Goal: Task Accomplishment & Management: Use online tool/utility

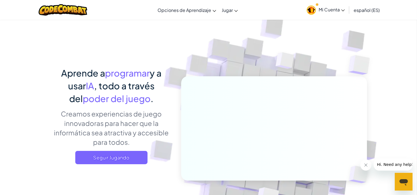
click at [314, 13] on link "Mi Cuenta" at bounding box center [326, 10] width 44 height 18
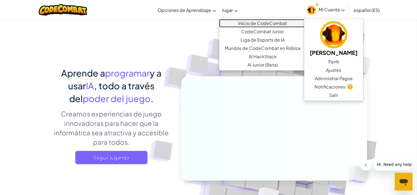
click at [244, 19] on link "Inicio de CodeCombat" at bounding box center [262, 23] width 87 height 8
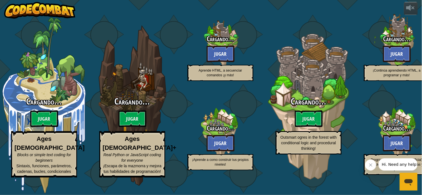
select select "es-ES"
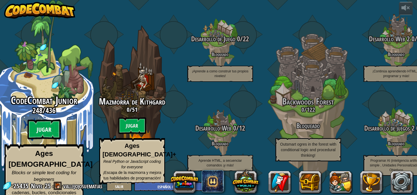
click at [43, 124] on btn "Jugar" at bounding box center [44, 130] width 33 height 20
select select "es-ES"
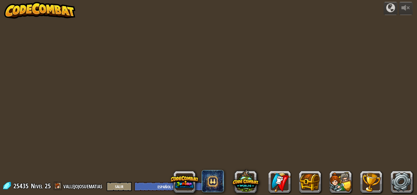
select select "es-ES"
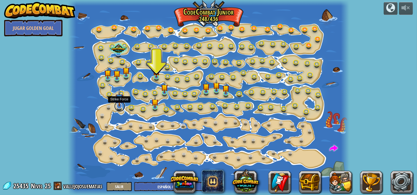
click at [119, 108] on link at bounding box center [119, 106] width 11 height 11
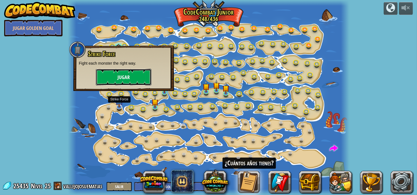
click at [111, 78] on button "Jugar" at bounding box center [124, 77] width 56 height 17
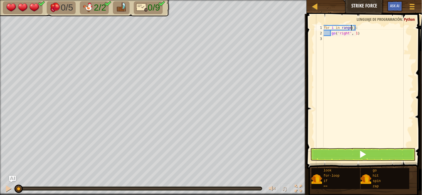
scroll to position [2, 2]
type textarea "g"
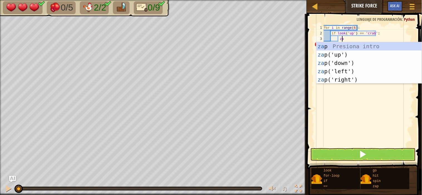
scroll to position [2, 1]
type textarea "zap"
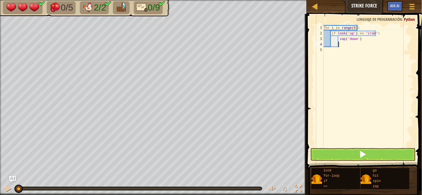
scroll to position [2, 0]
click at [314, 33] on div "for i in range ( 6 ) : if look ( 'up' ) == 'crab' : zap ( 'down' )" at bounding box center [367, 91] width 91 height 133
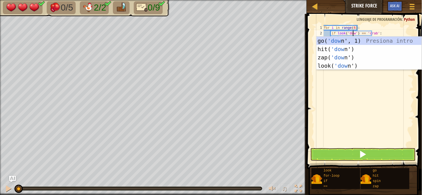
scroll to position [2, 2]
type textarea "if look('down') == 'crab':"
click at [314, 77] on div "for i in range ( 6 ) : if look ( 'down' ) == 'crab' : zap ( 'down' )" at bounding box center [367, 91] width 91 height 133
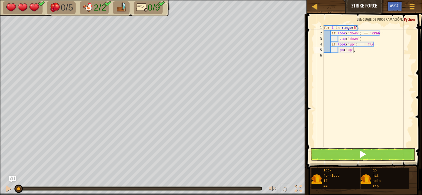
scroll to position [2, 1]
type textarea "g"
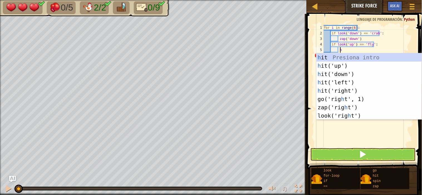
type textarea "hi"
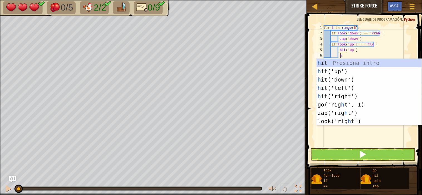
type textarea "hi"
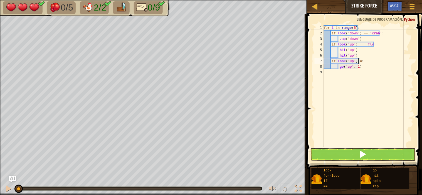
scroll to position [2, 3]
type textarea "i"
type textarea "go('up', 1)"
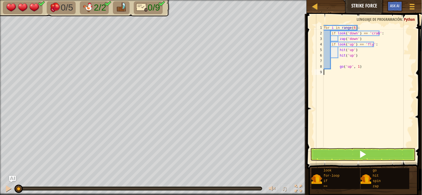
type textarea "go('up', 1)"
type textarea "g"
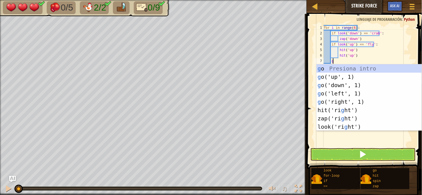
scroll to position [2, 0]
type textarea "go"
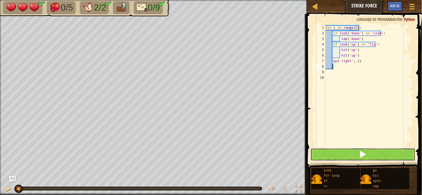
click at [314, 153] on button at bounding box center [362, 154] width 105 height 13
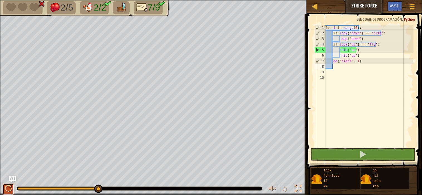
click at [12, 187] on div at bounding box center [8, 188] width 7 height 7
click at [314, 33] on div "for i in range ( 6 ) : if look ( 'down' ) == 'crab' : zap ( 'down' ) if look ( …" at bounding box center [368, 91] width 89 height 133
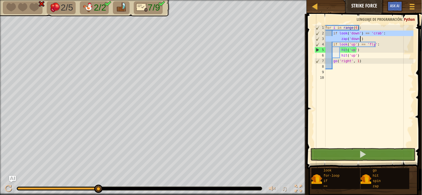
drag, startPoint x: 333, startPoint y: 33, endPoint x: 365, endPoint y: 38, distance: 32.4
click at [314, 38] on div "for i in range ( 6 ) : if look ( 'down' ) == 'crab' : zap ( 'down' ) if look ( …" at bounding box center [368, 91] width 89 height 133
click at [314, 40] on div "for i in range ( 6 ) : if look ( 'down' ) == 'crab' : zap ( 'down' ) if look ( …" at bounding box center [368, 86] width 89 height 122
click at [314, 46] on div "for i in range ( 6 ) : if look ( 'down' ) == 'crab' : zap ( 'down' ) if look ( …" at bounding box center [368, 91] width 89 height 133
click at [314, 42] on div "for i in range ( 6 ) : if look ( 'down' ) == 'crab' : zap ( 'down' ) if look ( …" at bounding box center [368, 91] width 89 height 133
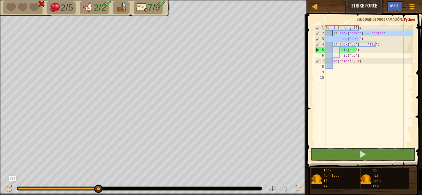
drag, startPoint x: 361, startPoint y: 38, endPoint x: 332, endPoint y: 34, distance: 29.5
click at [314, 34] on div "for i in range ( 6 ) : if look ( 'down' ) == 'crab' : zap ( 'down' ) if look ( …" at bounding box center [368, 91] width 89 height 133
click at [314, 40] on div "for i in range ( 6 ) : if look ( 'down' ) == 'crab' : zap ( 'down' ) if look ( …" at bounding box center [368, 86] width 89 height 122
drag, startPoint x: 360, startPoint y: 38, endPoint x: 332, endPoint y: 32, distance: 29.2
click at [314, 32] on div "for i in range ( 6 ) : if look ( 'down' ) == 'crab' : zap ( 'down' ) if look ( …" at bounding box center [368, 91] width 89 height 133
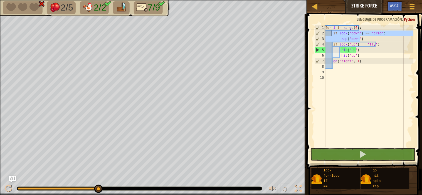
type textarea "if look('down') == 'crab': zap('down')"
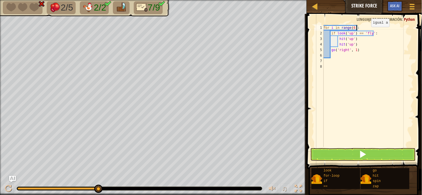
click at [314, 32] on div "for i in range ( 6 ) : if look ( 'up' ) == 'fly' : hit ( 'up' ) hit ( 'up' ) go…" at bounding box center [367, 91] width 91 height 133
click at [314, 43] on div "for i in range ( 6 ) : if look ( 'up' ) == 'fly' : hit ( 'up' ) hit ( 'up' ) go…" at bounding box center [367, 91] width 91 height 133
type textarea "g"
type textarea "for i in range(6):"
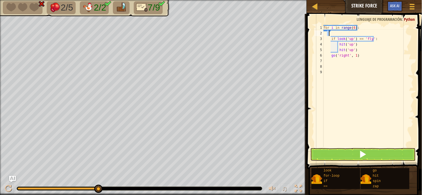
type textarea "if look('down') == 'crab': zap('down')"
click at [314, 39] on div "for i in range ( 6 ) : if look ( 'up' ) == 'fly' : hit ( 'up' ) hit ( 'up' ) go…" at bounding box center [367, 91] width 91 height 133
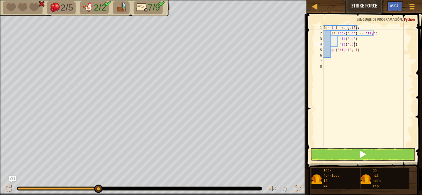
click at [314, 43] on div "for i in range ( 6 ) : if look ( 'up' ) == 'fly' : hit ( 'up' ) hit ( 'up' ) go…" at bounding box center [367, 91] width 91 height 133
click at [314, 50] on div "for i in range ( 6 ) : if look ( 'up' ) == 'fly' : hit ( 'up' ) hit ( 'up' ) go…" at bounding box center [367, 91] width 91 height 133
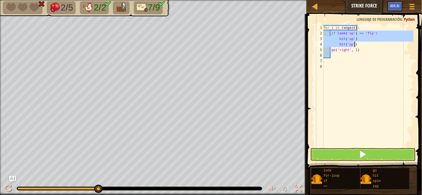
drag, startPoint x: 330, startPoint y: 32, endPoint x: 358, endPoint y: 43, distance: 30.0
click at [314, 43] on div "for i in range ( 6 ) : if look ( 'up' ) == 'fly' : hit ( 'up' ) hit ( 'up' ) go…" at bounding box center [367, 91] width 91 height 133
click at [314, 45] on div "for i in range ( 6 ) : if look ( 'up' ) == 'fly' : hit ( 'up' ) hit ( 'up' ) go…" at bounding box center [367, 86] width 91 height 122
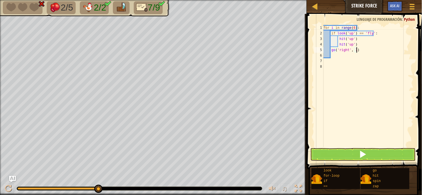
click at [314, 49] on div "for i in range ( 6 ) : if look ( 'up' ) == 'fly' : hit ( 'up' ) hit ( 'up' ) go…" at bounding box center [367, 91] width 91 height 133
type textarea "go('right', 1)"
type textarea "i"
paste textarea "zap('down')"
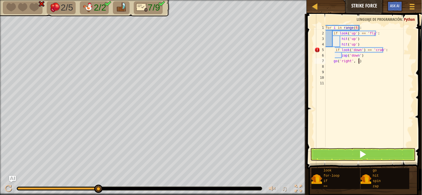
click at [314, 60] on div "for i in range ( 6 ) : if look ( 'up' ) == 'fly' : hit ( 'up' ) hit ( 'up' ) if…" at bounding box center [368, 91] width 89 height 133
type textarea "go('right', 1)"
click at [314, 69] on div "for i in range ( 6 ) : if look ( 'up' ) == 'fly' : hit ( 'up' ) hit ( 'up' ) if…" at bounding box center [368, 91] width 89 height 133
click at [314, 50] on div "for i in range ( 6 ) : if look ( 'up' ) == 'fly' : hit ( 'up' ) hit ( 'up' ) if…" at bounding box center [368, 91] width 89 height 133
click at [314, 57] on div "for i in range ( 6 ) : if look ( 'up' ) == 'fly' : hit ( 'up' ) hit ( 'up' ) if…" at bounding box center [368, 91] width 89 height 133
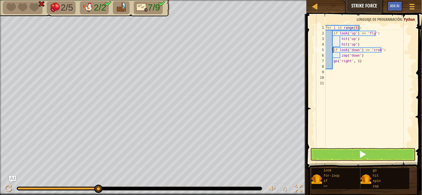
type textarea "if look('down') == 'crab':"
click at [314, 152] on button at bounding box center [362, 154] width 105 height 13
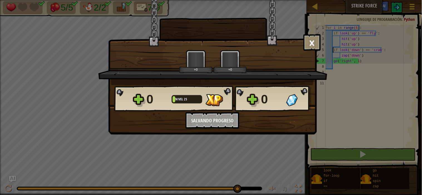
scroll to position [2, 0]
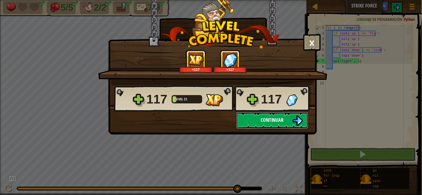
click at [280, 117] on span "Continuar" at bounding box center [271, 120] width 23 height 7
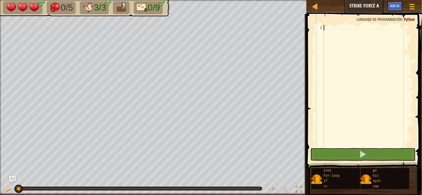
scroll to position [2, 0]
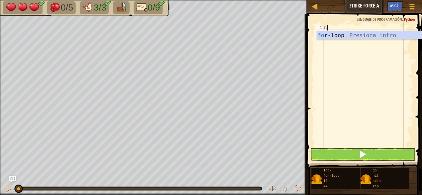
type textarea "for i in range(3):"
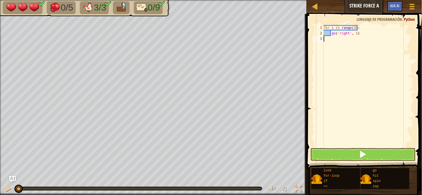
click at [314, 65] on div "for i in range ( 3 ) : go ( 'right' , 1 )" at bounding box center [367, 91] width 91 height 133
type textarea "g"
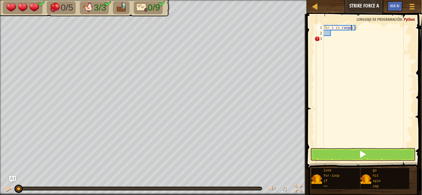
type textarea "for i in range(6):"
type textarea "g"
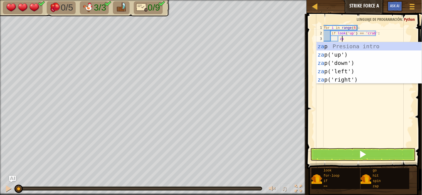
type textarea "zap"
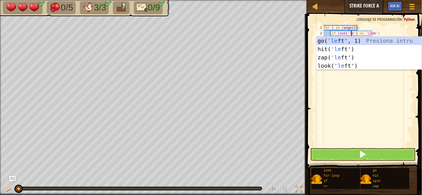
scroll to position [2, 2]
type textarea "if look('left') == 'crab':"
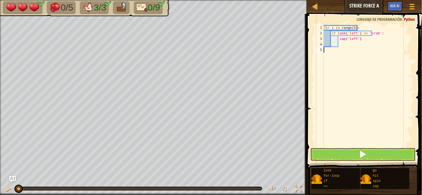
click at [314, 102] on div "for i in range ( 6 ) : if look ( 'left' ) == 'crab' : zap ( 'left' )" at bounding box center [367, 91] width 91 height 133
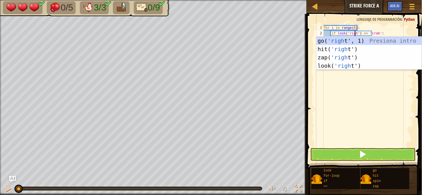
type textarea "if look('right') == 'crab':"
click at [314, 107] on div "for i in range ( 6 ) : if look ( 'right' ) == 'crab' : zap ( 'left' )" at bounding box center [367, 91] width 91 height 133
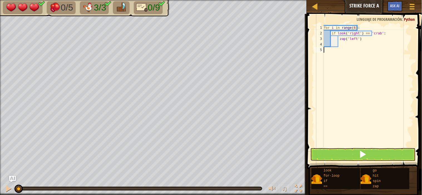
scroll to position [2, 0]
click at [314, 40] on div "for i in range ( 6 ) : if look ( 'right' ) == 'crab' : zap ( 'left' )" at bounding box center [367, 91] width 91 height 133
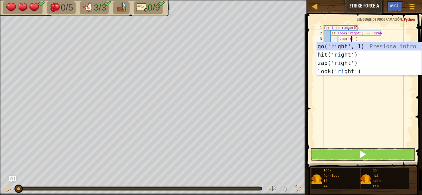
scroll to position [2, 2]
type textarea "zap('right')"
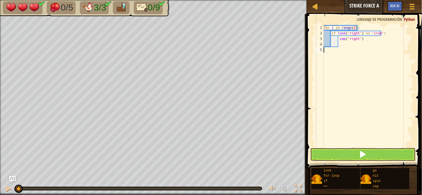
click at [314, 104] on div "for i in range ( 6 ) : if look ( 'right' ) == 'crab' : zap ( 'right' )" at bounding box center [367, 91] width 91 height 133
type textarea "z"
type textarea "if look('right') == 'fly':"
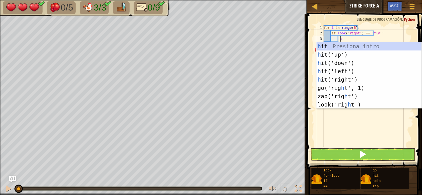
scroll to position [2, 1]
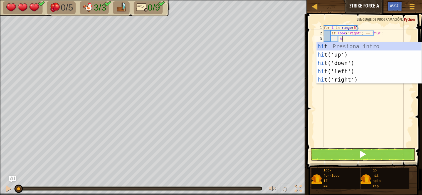
type textarea "hit"
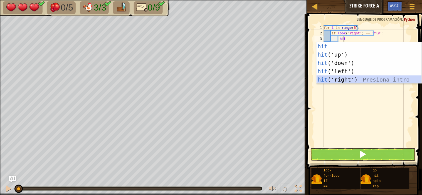
scroll to position [2, 1]
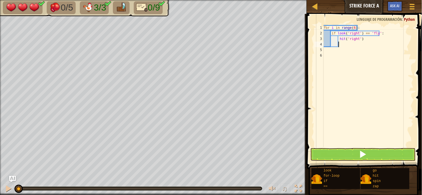
type textarea "h"
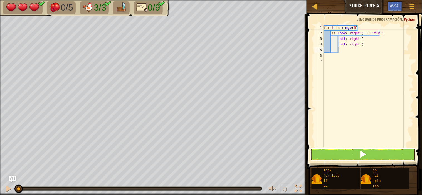
click at [314, 153] on button at bounding box center [362, 154] width 105 height 13
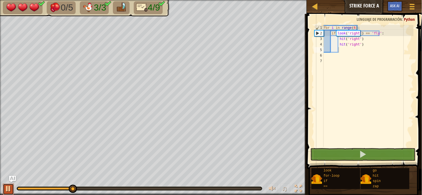
click at [7, 187] on div at bounding box center [8, 188] width 7 height 7
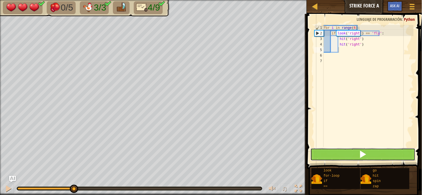
click at [314, 155] on button at bounding box center [362, 154] width 105 height 13
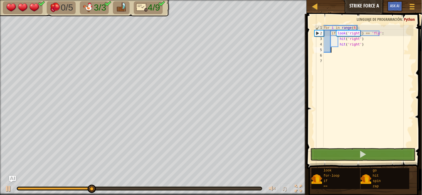
scroll to position [2, 0]
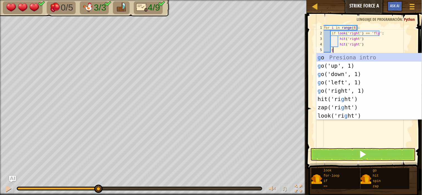
type textarea "go"
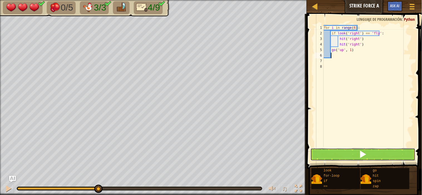
click at [314, 151] on button at bounding box center [362, 154] width 105 height 13
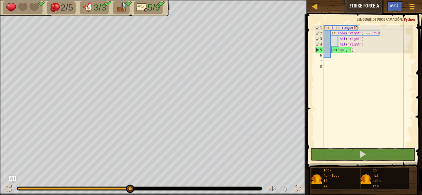
click at [314, 51] on div "for i in range ( 6 ) : if look ( 'right' ) == 'fly' : hit ( 'right' ) hit ( 'ri…" at bounding box center [367, 91] width 91 height 133
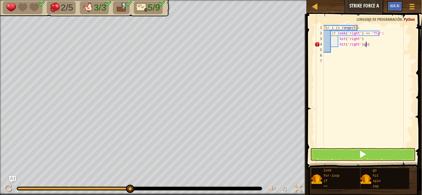
type textarea "hit('right'"
type textarea "hit('right')"
type textarea "g"
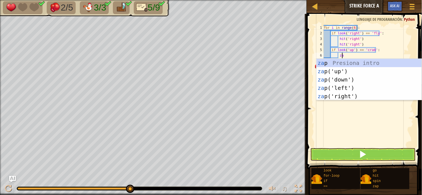
scroll to position [2, 1]
type textarea "zap"
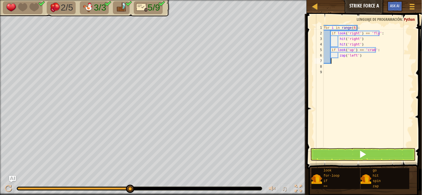
scroll to position [2, 0]
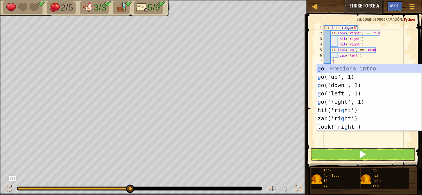
type textarea "go"
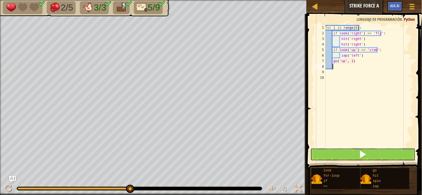
click at [314, 157] on button at bounding box center [362, 154] width 105 height 13
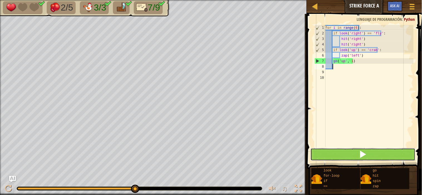
click at [314, 156] on button at bounding box center [362, 154] width 105 height 13
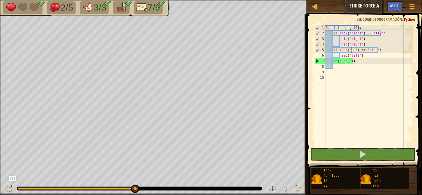
click at [314, 49] on div "for i in range ( 6 ) : if look ( 'right' ) == 'fly' : hit ( 'right' ) hit ( 'ri…" at bounding box center [368, 91] width 89 height 133
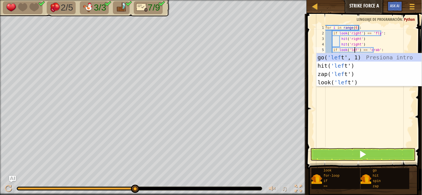
type textarea "if look('left') == 'crab':"
click at [314, 97] on div "for i in range ( 6 ) : if look ( 'right' ) == 'fly' : hit ( 'right' ) hit ( 'ri…" at bounding box center [368, 91] width 89 height 133
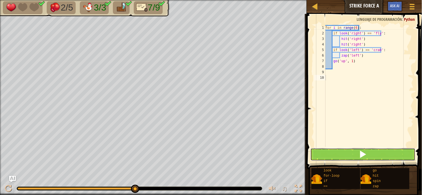
click at [314, 151] on span at bounding box center [363, 155] width 8 height 8
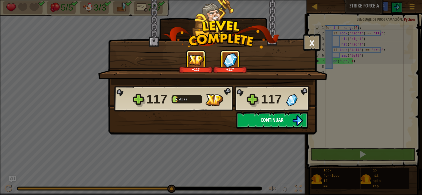
click at [294, 122] on img at bounding box center [297, 121] width 11 height 11
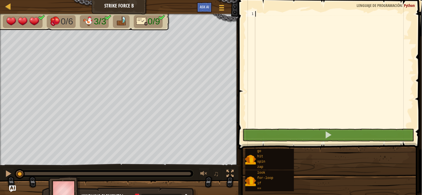
click at [291, 110] on div "Bloques 1 ההההההההההההההההההההההההההההההההההההההההההההההההההההההההההההההההההההה…" at bounding box center [329, 96] width 185 height 193
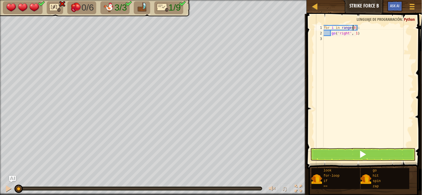
scroll to position [2, 2]
type textarea "g"
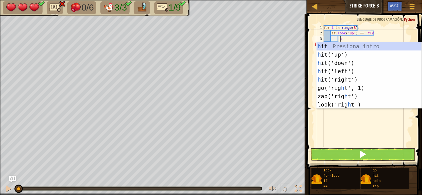
type textarea "hi"
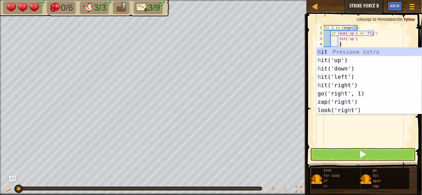
type textarea "hi"
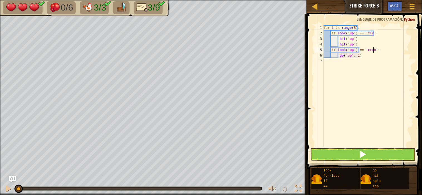
scroll to position [2, 2]
type textarea "g"
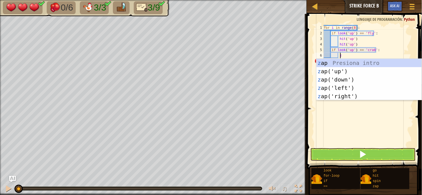
scroll to position [2, 1]
type textarea "zap"
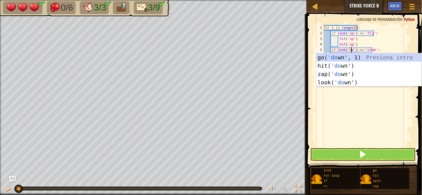
scroll to position [2, 2]
type textarea "if look('down') == 'crab':"
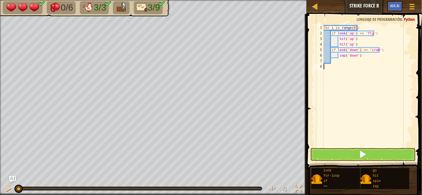
click at [314, 115] on div "for i in range ( 8 ) : if look ( 'up' ) == 'fly' : hit ( 'up' ) hit ( 'up' ) if…" at bounding box center [367, 91] width 91 height 133
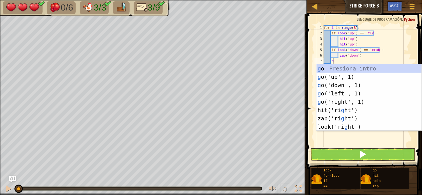
type textarea "go"
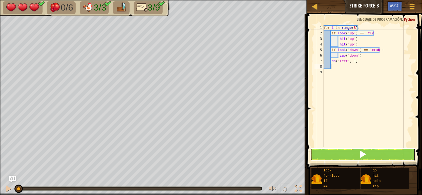
click at [314, 150] on button at bounding box center [362, 154] width 105 height 13
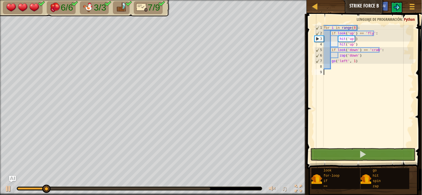
click at [314, 133] on div "for i in range ( 8 ) : if look ( 'up' ) == 'fly' : hit ( 'up' ) hit ( 'up' ) if…" at bounding box center [367, 91] width 91 height 133
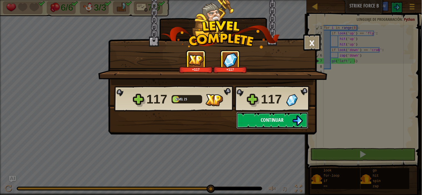
click at [278, 121] on span "Continuar" at bounding box center [271, 120] width 23 height 7
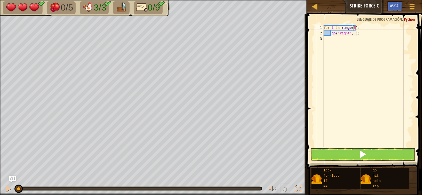
scroll to position [2, 2]
type textarea "g"
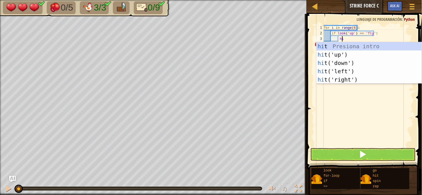
scroll to position [2, 1]
type textarea "hit"
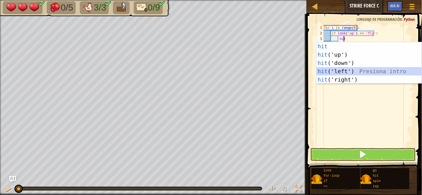
scroll to position [2, 1]
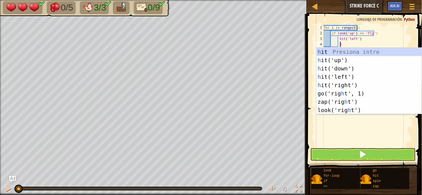
type textarea "hi"
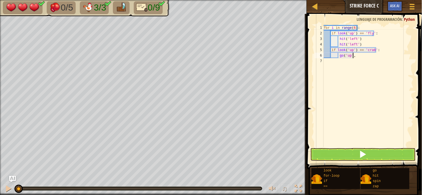
type textarea "g"
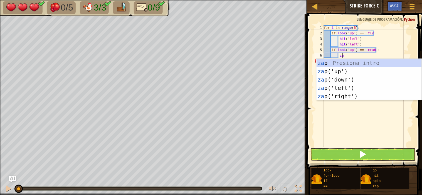
scroll to position [2, 1]
type textarea "zap"
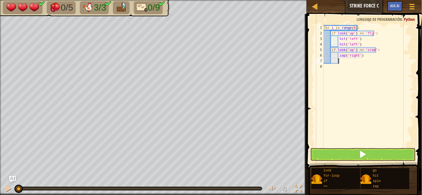
scroll to position [2, 0]
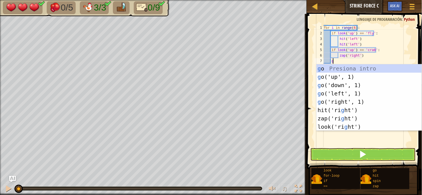
type textarea "go"
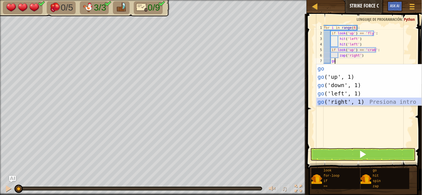
click at [314, 140] on div "for i in range ( 6 ) : if look ( 'up' ) == 'fly' : hit ( 'left' ) hit ( 'left' …" at bounding box center [367, 91] width 91 height 133
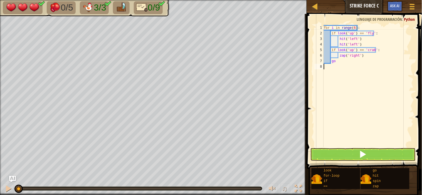
scroll to position [2, 0]
click at [314, 34] on div "for i in range ( 6 ) : if look ( 'up' ) == 'fly' : hit ( 'left' ) hit ( 'left' …" at bounding box center [367, 91] width 91 height 133
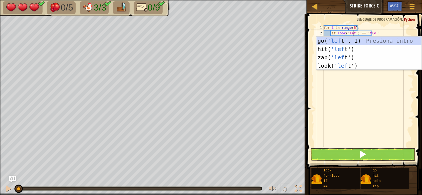
scroll to position [2, 2]
type textarea "if look('left') == 'fly':"
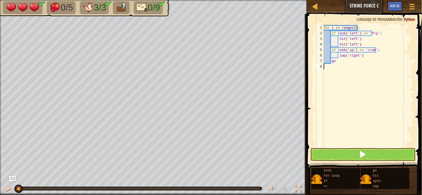
click at [314, 84] on div "for i in range ( 6 ) : if look ( 'left' ) == 'fly' : hit ( 'left' ) hit ( 'left…" at bounding box center [367, 91] width 91 height 133
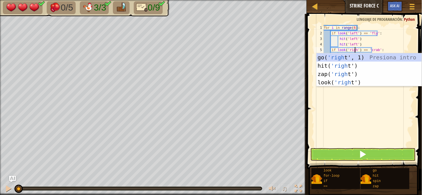
type textarea "if look('right') == 'crab':"
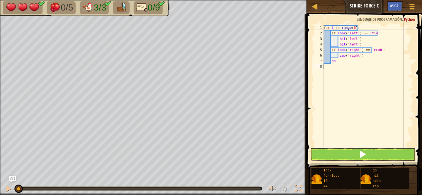
click at [314, 95] on div "for i in range ( 6 ) : if look ( 'left' ) == 'fly' : hit ( 'left' ) hit ( 'left…" at bounding box center [367, 91] width 91 height 133
click at [314, 61] on div "for i in range ( 6 ) : if look ( 'left' ) == 'fly' : hit ( 'left' ) hit ( 'left…" at bounding box center [367, 91] width 91 height 133
type textarea "g"
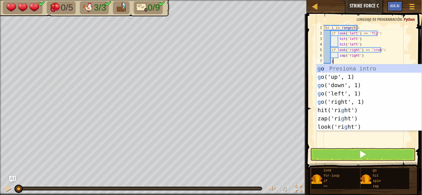
scroll to position [2, 0]
type textarea "go"
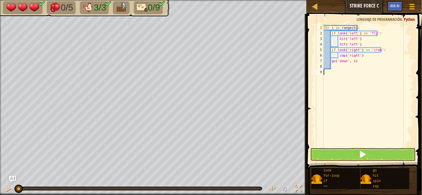
drag, startPoint x: 382, startPoint y: 143, endPoint x: 376, endPoint y: 152, distance: 11.4
click at [314, 143] on div "for i in range ( 6 ) : if look ( 'left' ) == 'fly' : hit ( 'left' ) hit ( 'left…" at bounding box center [367, 91] width 91 height 133
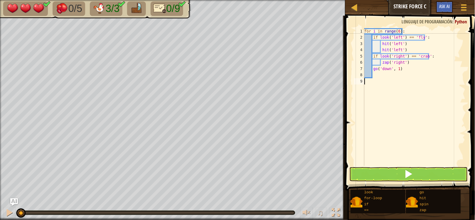
scroll to position [2, 0]
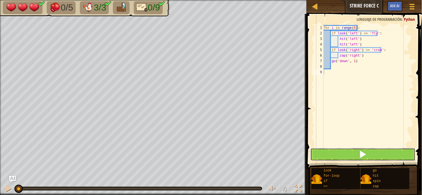
click at [314, 152] on button at bounding box center [362, 154] width 105 height 13
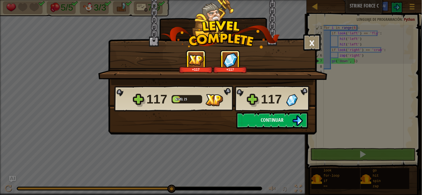
click at [293, 111] on div "117 Nivel 25 117" at bounding box center [212, 99] width 197 height 27
click at [282, 126] on button "Continuar" at bounding box center [272, 120] width 72 height 17
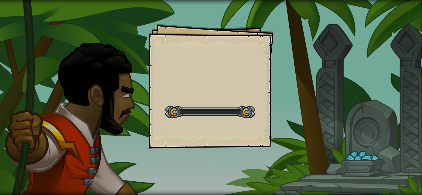
click at [282, 126] on div "Goals Start Level Error al cargar desde el servidor. Intenta refrescar la págin…" at bounding box center [211, 97] width 422 height 195
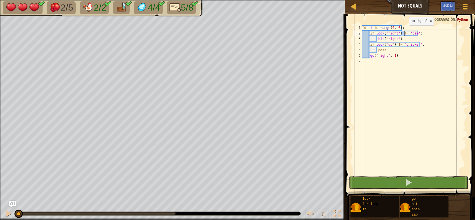
drag, startPoint x: 400, startPoint y: 31, endPoint x: 404, endPoint y: 31, distance: 3.7
click at [314, 31] on div "for i in range ( 0 , 6 ) : if look ( 'right' ) != 'gem' : hit ( 'right' ) if lo…" at bounding box center [413, 105] width 105 height 161
drag, startPoint x: 374, startPoint y: 33, endPoint x: 398, endPoint y: 33, distance: 23.9
click at [314, 33] on div "for i in range ( 0 , 6 ) : if look ( 'right' ) != 'gem' : hit ( 'right' ) if lo…" at bounding box center [413, 105] width 105 height 161
drag, startPoint x: 401, startPoint y: 32, endPoint x: 404, endPoint y: 31, distance: 2.9
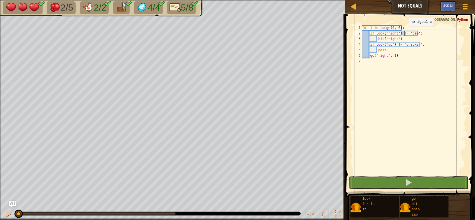
click at [314, 31] on div "for i in range ( 0 , 6 ) : if look ( 'right' ) != 'gem' : hit ( 'right' ) if lo…" at bounding box center [413, 105] width 105 height 161
drag, startPoint x: 376, startPoint y: 38, endPoint x: 400, endPoint y: 36, distance: 24.0
click at [314, 36] on div "for i in range ( 0 , 6 ) : if look ( 'right' ) != 'gem' : hit ( 'right' ) if lo…" at bounding box center [413, 105] width 105 height 161
drag, startPoint x: 401, startPoint y: 32, endPoint x: 404, endPoint y: 32, distance: 3.1
click at [314, 32] on div "for i in range ( 0 , 6 ) : if look ( 'right' ) != 'gem' : hit ( 'right' ) if lo…" at bounding box center [413, 105] width 105 height 161
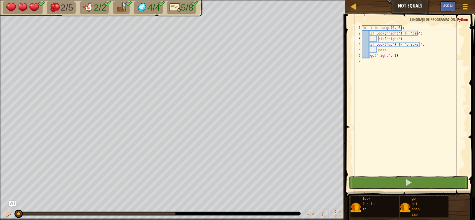
click at [314, 39] on div "for i in range ( 0 , 6 ) : if look ( 'right' ) != 'gem' : hit ( 'right' ) if lo…" at bounding box center [413, 105] width 105 height 161
drag, startPoint x: 370, startPoint y: 43, endPoint x: 377, endPoint y: 42, distance: 7.6
click at [314, 42] on div "for i in range ( 0 , 6 ) : if look ( 'right' ) != 'gem' : hit ( 'right' ) if lo…" at bounding box center [413, 105] width 105 height 161
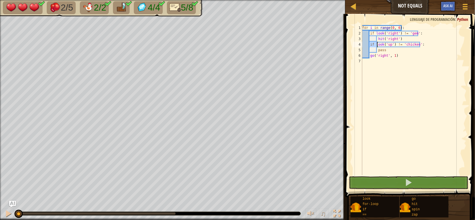
click at [314, 43] on div "for i in range ( 0 , 6 ) : if look ( 'right' ) != 'gem' : hit ( 'right' ) if lo…" at bounding box center [413, 105] width 105 height 161
click at [314, 46] on div "for i in range ( 0 , 6 ) : if look ( 'right' ) != 'gem' : hit ( 'right' ) if lo…" at bounding box center [413, 105] width 105 height 161
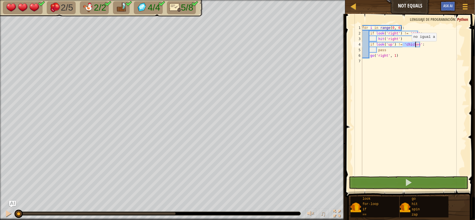
click at [314, 46] on div "for i in range ( 0 , 6 ) : if look ( 'right' ) != 'gem' : hit ( 'right' ) if lo…" at bounding box center [413, 100] width 105 height 150
click at [314, 46] on div "for i in range ( 0 , 6 ) : if look ( 'right' ) != 'gem' : hit ( 'right' ) if lo…" at bounding box center [413, 105] width 105 height 161
click at [314, 45] on div "for i in range ( 0 , 6 ) : if look ( 'right' ) != 'gem' : hit ( 'right' ) if lo…" at bounding box center [413, 100] width 105 height 150
click at [314, 45] on div "for i in range ( 0 , 6 ) : if look ( 'right' ) != 'gem' : hit ( 'right' ) if lo…" at bounding box center [413, 105] width 105 height 161
drag, startPoint x: 370, startPoint y: 45, endPoint x: 386, endPoint y: 43, distance: 15.9
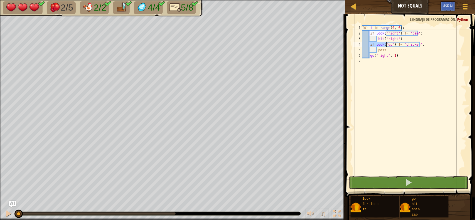
click at [314, 43] on div "for i in range ( 0 , 6 ) : if look ( 'right' ) != 'gem' : hit ( 'right' ) if lo…" at bounding box center [413, 105] width 105 height 161
click at [314, 44] on div "for i in range ( 0 , 6 ) : if look ( 'right' ) != 'gem' : hit ( 'right' ) if lo…" at bounding box center [413, 105] width 105 height 161
drag, startPoint x: 389, startPoint y: 51, endPoint x: 377, endPoint y: 52, distance: 11.7
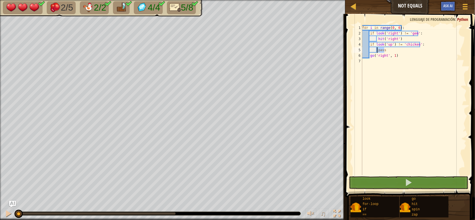
click at [314, 52] on div "for i in range ( 0 , 6 ) : if look ( 'right' ) != 'gem' : hit ( 'right' ) if lo…" at bounding box center [413, 105] width 105 height 161
type textarea "pass"
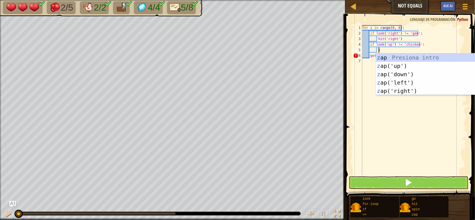
scroll to position [2, 1]
type textarea "zap"
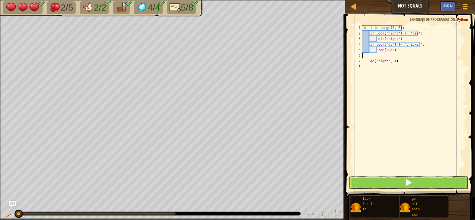
scroll to position [2, 0]
type textarea "zap('up')"
click at [314, 176] on span at bounding box center [410, 98] width 134 height 200
click at [314, 180] on button at bounding box center [408, 182] width 119 height 13
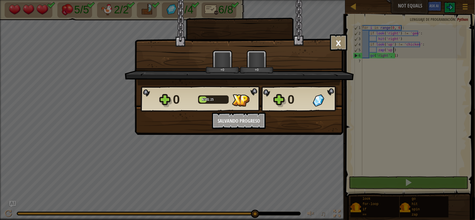
scroll to position [2, 2]
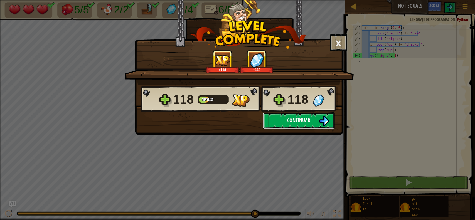
click at [310, 122] on button "Continuar" at bounding box center [299, 120] width 72 height 17
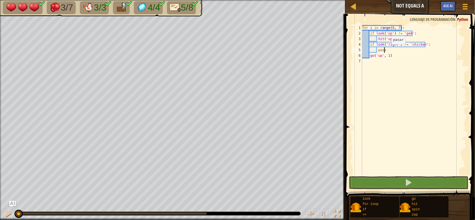
click at [314, 49] on div "for i in range ( 0 , 7 ) : if look ( 'up' ) != 'gem' : hit ( 'up' ) if look ( '…" at bounding box center [413, 105] width 105 height 161
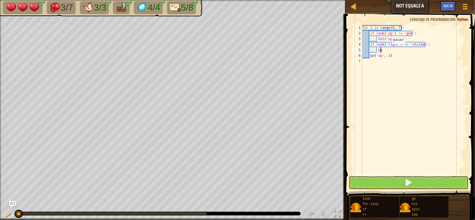
type textarea "p"
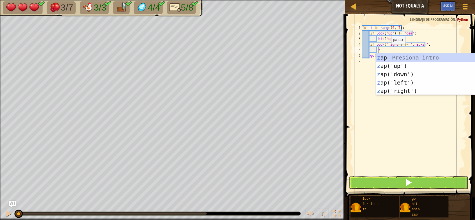
type textarea "zp"
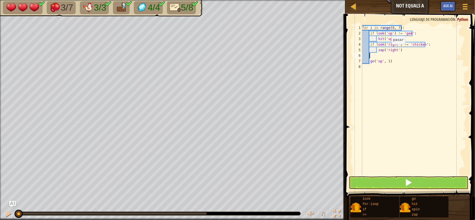
scroll to position [2, 0]
type textarea "zap('right')"
click at [314, 182] on span at bounding box center [408, 182] width 8 height 8
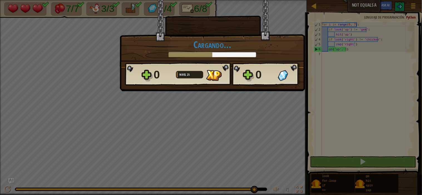
scroll to position [2, 3]
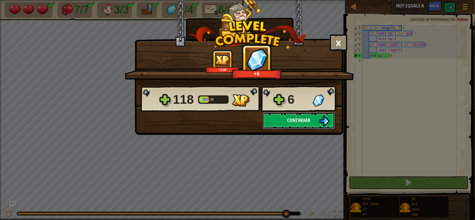
click at [314, 118] on button "Continuar" at bounding box center [299, 120] width 72 height 17
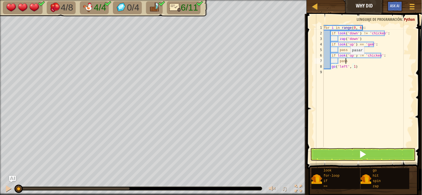
click at [314, 60] on div "for i in range ( 0 , 6 ) : if look ( 'down' ) != 'chicken' : zap ( 'down' ) if …" at bounding box center [367, 91] width 91 height 133
type textarea "p"
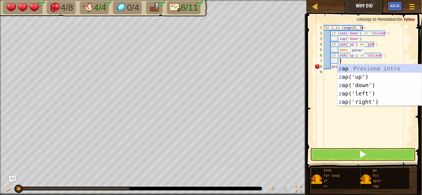
scroll to position [2, 1]
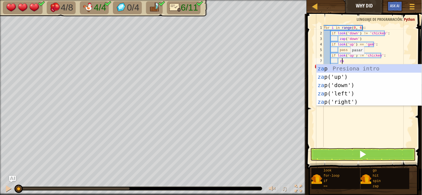
type textarea "zap"
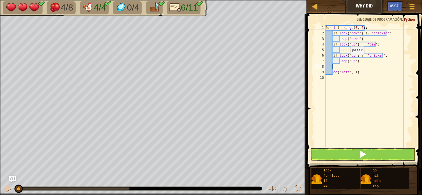
scroll to position [2, 0]
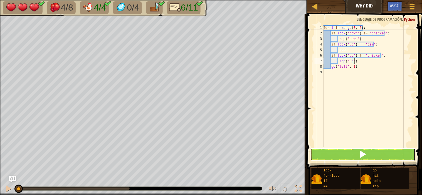
click at [314, 149] on button at bounding box center [362, 154] width 105 height 13
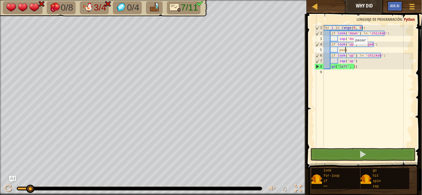
click at [314, 50] on div "for i in range ( 0 , 6 ) : if look ( 'down' ) != 'chicken' : zap ( 'down' ) if …" at bounding box center [367, 91] width 91 height 133
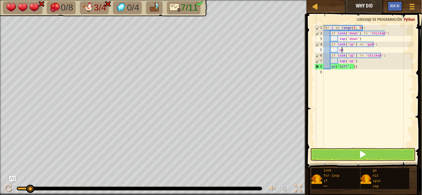
type textarea "p"
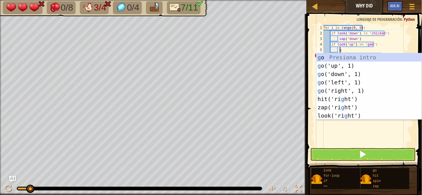
type textarea "go"
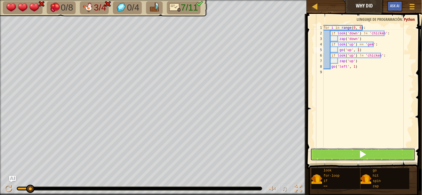
click at [314, 154] on button at bounding box center [362, 154] width 105 height 13
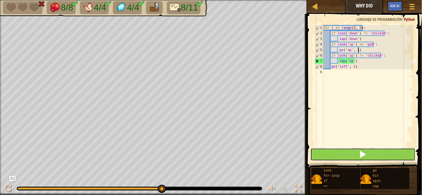
click at [314, 155] on button at bounding box center [362, 154] width 105 height 13
click at [314, 153] on button at bounding box center [362, 154] width 105 height 13
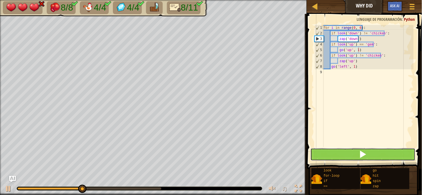
click at [314, 152] on button at bounding box center [362, 154] width 105 height 13
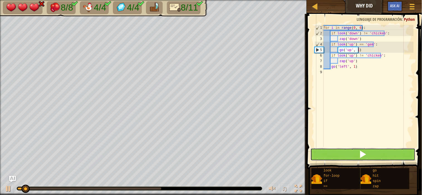
click at [314, 152] on button at bounding box center [362, 154] width 105 height 13
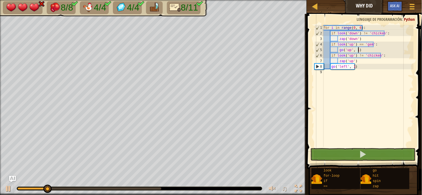
click at [314, 50] on div "for i in range ( 0 , 6 ) : if look ( 'down' ) != 'chicken' : zap ( 'down' ) if …" at bounding box center [367, 91] width 91 height 133
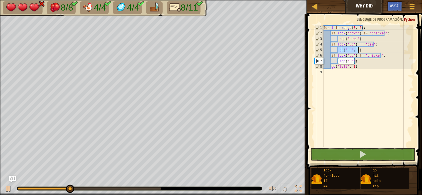
drag, startPoint x: 337, startPoint y: 51, endPoint x: 362, endPoint y: 46, distance: 25.1
click at [314, 46] on div "for i in range ( 0 , 6 ) : if look ( 'down' ) != 'chicken' : zap ( 'down' ) if …" at bounding box center [367, 91] width 91 height 133
click at [314, 48] on div "for i in range ( 0 , 6 ) : if look ( 'down' ) != 'chicken' : zap ( 'down' ) if …" at bounding box center [367, 91] width 91 height 133
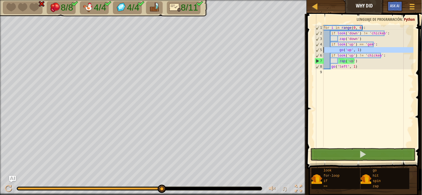
click at [314, 49] on div "5" at bounding box center [319, 50] width 9 height 6
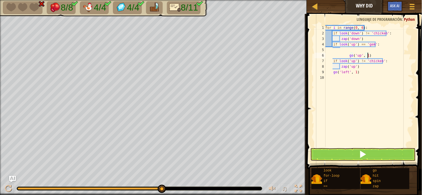
click at [314, 56] on div "for i in range ( 0 , 6 ) : if look ( 'down' ) != 'chicken' : zap ( 'down' ) if …" at bounding box center [368, 91] width 89 height 133
click at [314, 45] on div "for i in range ( 0 , 6 ) : if look ( 'down' ) != 'chicken' : zap ( 'down' ) if …" at bounding box center [368, 91] width 89 height 133
click at [314, 59] on div "for i in range ( 0 , 6 ) : if look ( 'down' ) != 'chicken' : zap ( 'down' ) if …" at bounding box center [368, 91] width 89 height 133
click at [314, 62] on div "for i in range ( 0 , 6 ) : if look ( 'down' ) != 'chicken' : zap ( 'down' ) if …" at bounding box center [368, 91] width 89 height 133
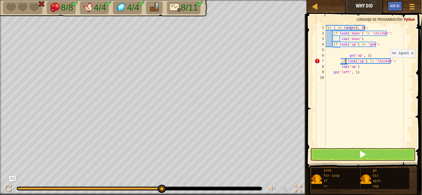
type textarea "go('up', 1)"
type textarea "Z"
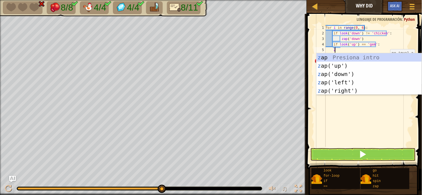
scroll to position [2, 0]
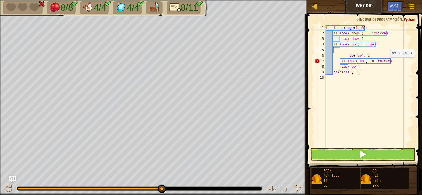
type textarea "Z"
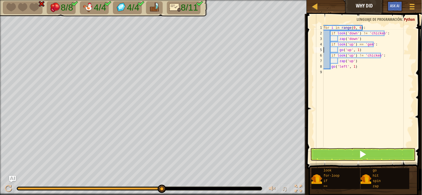
click at [314, 67] on div "8" at bounding box center [318, 67] width 9 height 6
click at [314, 56] on div "6" at bounding box center [318, 56] width 9 height 6
type textarea "if look('up') != 'chicken':"
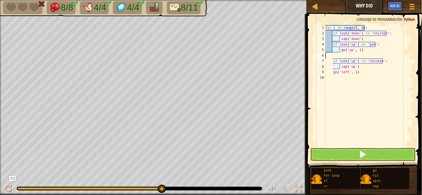
type textarea "if look('up') != 'chicken':"
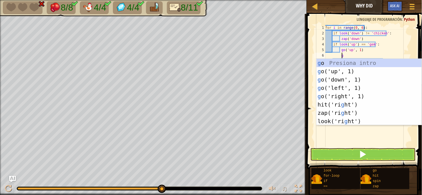
scroll to position [2, 1]
type textarea "go"
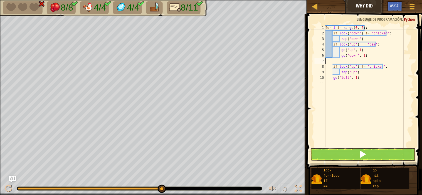
scroll to position [2, 0]
type textarea "go('down', 1)"
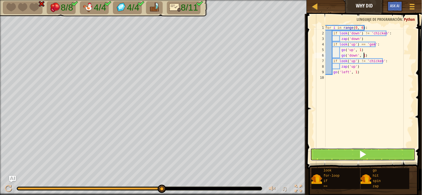
click at [314, 151] on button at bounding box center [362, 154] width 105 height 13
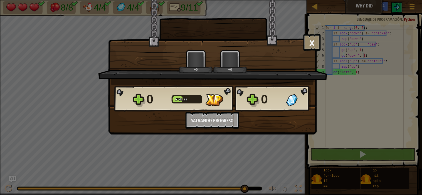
scroll to position [2, 3]
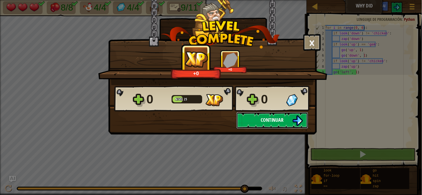
click at [272, 117] on span "Continuar" at bounding box center [271, 120] width 23 height 7
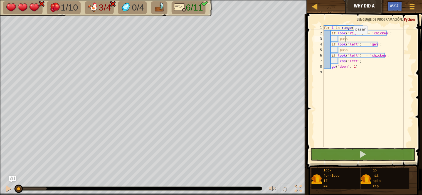
click at [314, 39] on div "for i in range ( 0 , 7 ) : if look ( 'right' ) != 'chicken' : pass if look ( 'l…" at bounding box center [367, 91] width 91 height 133
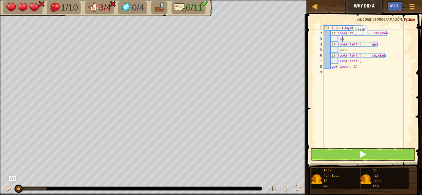
type textarea "p"
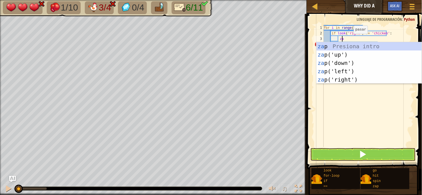
scroll to position [2, 1]
type textarea "zap"
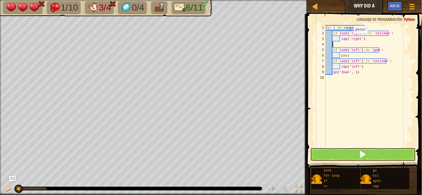
scroll to position [2, 0]
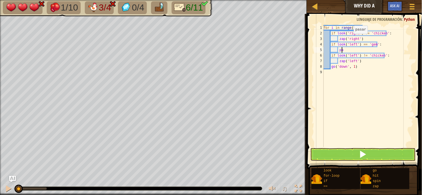
type textarea "p"
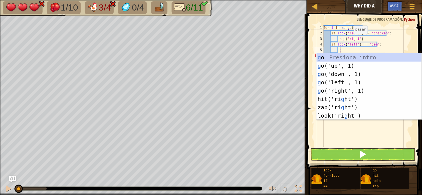
type textarea "go"
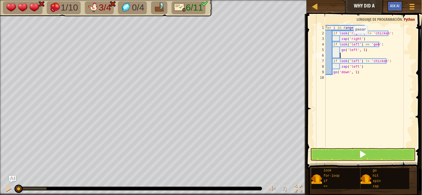
scroll to position [2, 1]
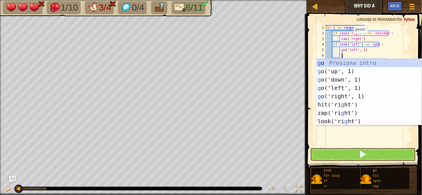
type textarea "go"
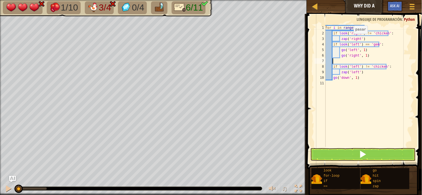
scroll to position [2, 0]
type textarea "go('right', 1)"
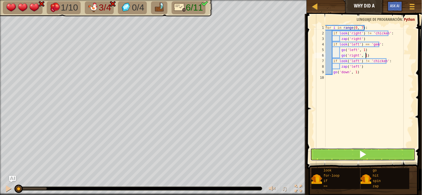
drag, startPoint x: 365, startPoint y: 152, endPoint x: 358, endPoint y: 135, distance: 18.5
click at [314, 152] on span at bounding box center [363, 155] width 8 height 8
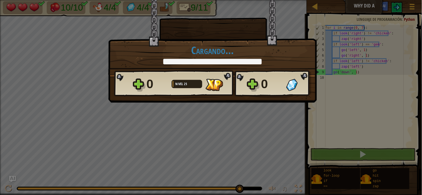
scroll to position [2, 3]
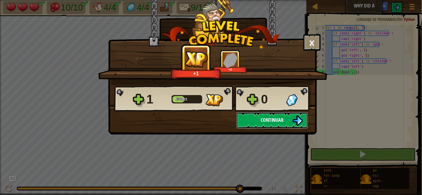
click at [295, 118] on img at bounding box center [297, 121] width 11 height 11
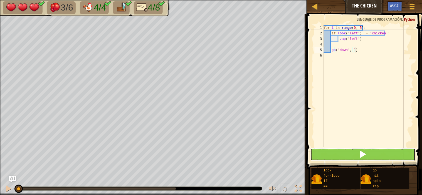
click at [314, 157] on button at bounding box center [362, 154] width 105 height 13
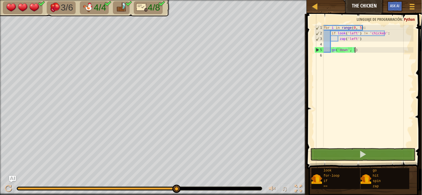
click at [314, 44] on div "for i in range ( 0 , 5 ) : if look ( 'left' ) != 'chicken' : zap ( 'left' ) go …" at bounding box center [367, 91] width 91 height 133
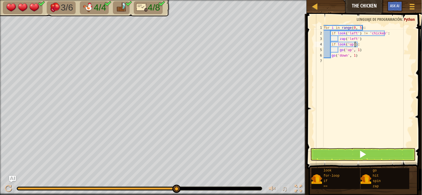
type textarea "if look('up') :"
drag, startPoint x: 168, startPoint y: 12, endPoint x: 343, endPoint y: 98, distance: 195.3
click at [314, 98] on div "for i in range ( 0 , 5 ) : if look ( 'left' ) != 'chicken' : zap ( 'left' ) if …" at bounding box center [367, 91] width 91 height 133
click at [314, 43] on div "for i in range ( 0 , 5 ) : if look ( 'left' ) != 'chicken' : zap ( 'left' ) if …" at bounding box center [367, 91] width 91 height 133
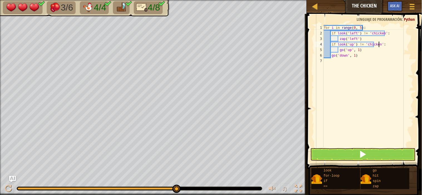
scroll to position [2, 2]
type textarea "g"
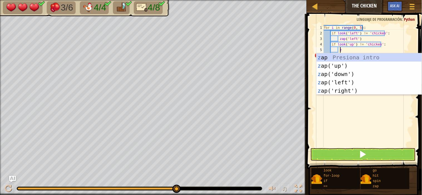
scroll to position [2, 1]
type textarea "zap"
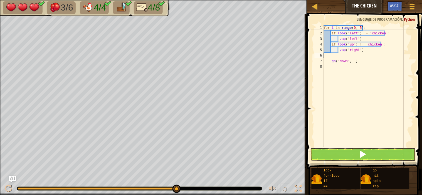
scroll to position [2, 0]
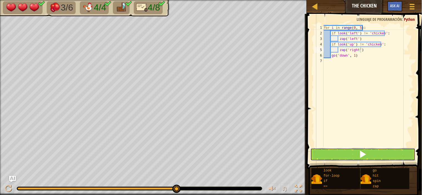
click at [314, 152] on button at bounding box center [362, 154] width 105 height 13
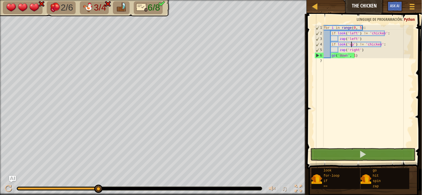
click at [314, 46] on div "for i in range ( 0 , 5 ) : if look ( 'left' ) != 'chicken' : zap ( 'left' ) if …" at bounding box center [367, 91] width 91 height 133
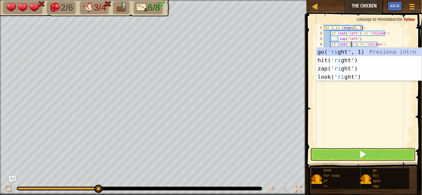
scroll to position [2, 2]
type textarea "if look('right') != 'chicken':"
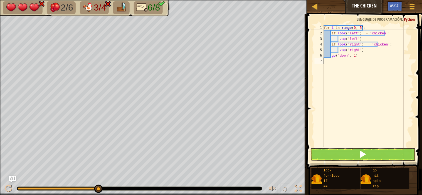
drag, startPoint x: 365, startPoint y: 100, endPoint x: 374, endPoint y: 143, distance: 44.5
click at [314, 143] on div "for i in range ( 0 , 5 ) : if look ( 'left' ) != 'chicken' : zap ( 'left' ) if …" at bounding box center [367, 91] width 91 height 133
click at [314, 158] on button at bounding box center [362, 154] width 105 height 13
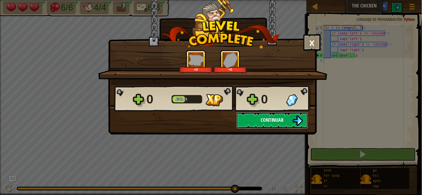
click at [274, 122] on span "Continuar" at bounding box center [271, 120] width 23 height 7
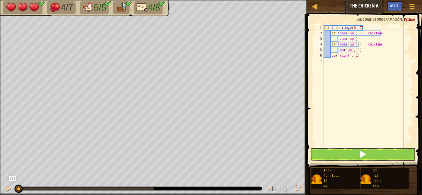
scroll to position [2, 2]
type textarea "g"
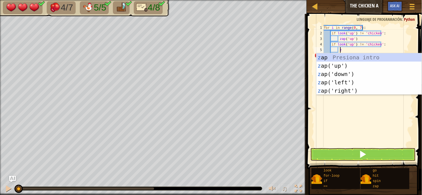
scroll to position [2, 1]
type textarea "zap"
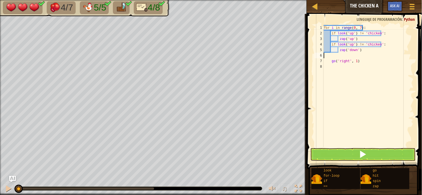
scroll to position [2, 0]
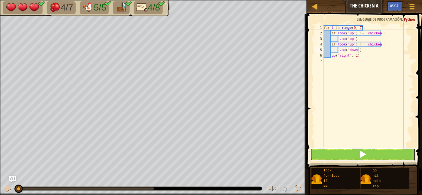
click at [314, 152] on button at bounding box center [362, 154] width 105 height 13
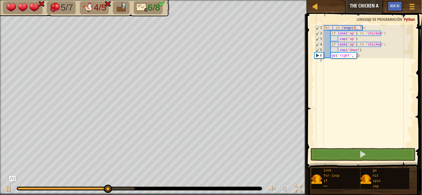
click at [6, 183] on div "♫" at bounding box center [153, 187] width 307 height 17
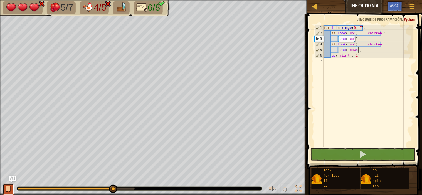
click at [8, 187] on div at bounding box center [8, 188] width 7 height 7
click at [314, 45] on div "for i in range ( 0 , 7 ) : if look ( 'up' ) != 'chicken' : zap ( 'up' ) if look…" at bounding box center [367, 91] width 91 height 133
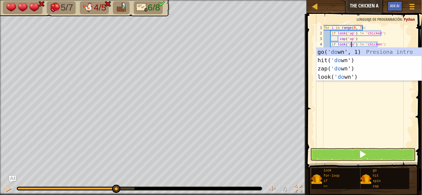
scroll to position [2, 2]
type textarea "if look('down') != 'chicken':"
click at [314, 123] on div "for i in range ( 0 , 7 ) : if look ( 'up' ) != 'chicken' : zap ( 'up' ) if look…" at bounding box center [367, 91] width 91 height 133
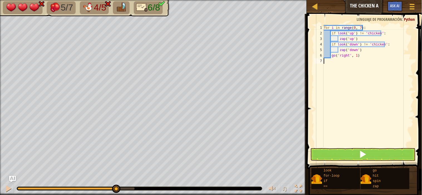
scroll to position [2, 0]
drag, startPoint x: 384, startPoint y: 144, endPoint x: 379, endPoint y: 153, distance: 10.1
click at [314, 151] on div "1 2 3 4 5 6 7 for i in range ( 0 , 7 ) : if look ( 'up' ) != 'chicken' : zap ( …" at bounding box center [363, 103] width 117 height 172
click at [314, 150] on button at bounding box center [362, 154] width 105 height 13
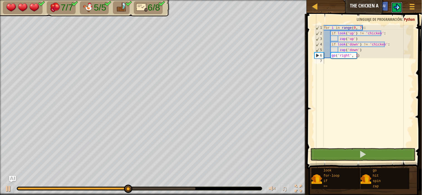
click at [314, 5] on button at bounding box center [396, 7] width 11 height 11
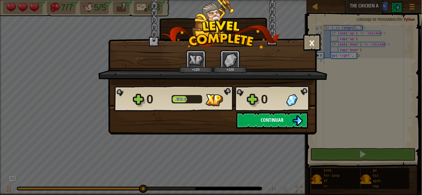
click at [275, 118] on span "Continuar" at bounding box center [271, 120] width 23 height 7
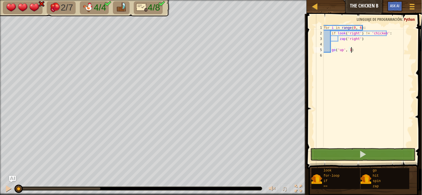
click at [314, 44] on div "for i in range ( 0 , 6 ) : if look ( 'right' ) != 'chicken' : zap ( 'right' ) g…" at bounding box center [367, 91] width 91 height 133
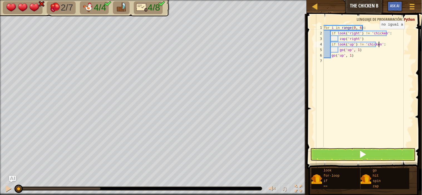
scroll to position [2, 2]
type textarea "g"
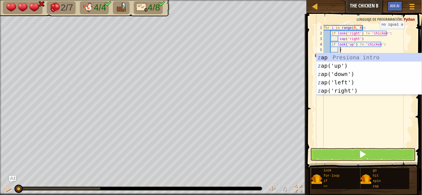
scroll to position [2, 1]
type textarea "zap"
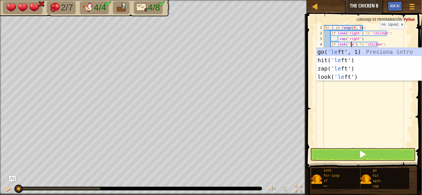
scroll to position [2, 2]
type textarea "if look('left') != 'chicken':"
click at [314, 130] on div "for i in range ( 0 , 6 ) : if look ( 'right' ) != 'chicken' : zap ( 'right' ) i…" at bounding box center [367, 91] width 91 height 133
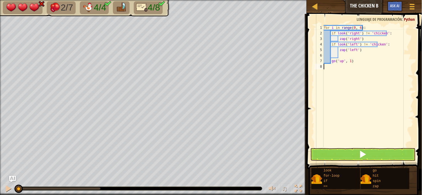
scroll to position [2, 0]
click at [314, 154] on button at bounding box center [362, 154] width 105 height 13
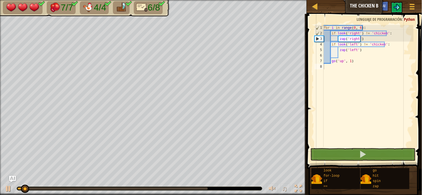
click at [314, 6] on div "Menú del Juego Ask AI" at bounding box center [395, 7] width 48 height 13
click at [314, 8] on button at bounding box center [396, 7] width 11 height 11
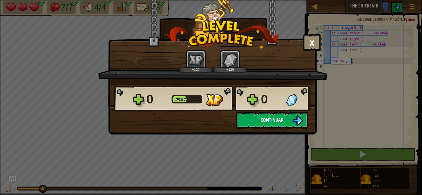
click at [283, 117] on span "Continuar" at bounding box center [271, 120] width 23 height 7
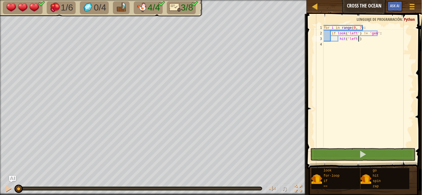
click at [314, 42] on div "for i in range ( 0 , 7 ) : if look ( 'left' ) != 'gem' : hit ( 'left' )" at bounding box center [367, 91] width 91 height 133
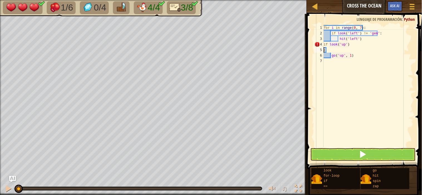
click at [314, 45] on div "for i in range ( 0 , 7 ) : if look ( 'left' ) != 'gem' : hit ( 'left' ) if look…" at bounding box center [367, 91] width 91 height 133
type textarea "i"
type textarea ":"
type textarea "go('up', 1)"
type textarea "g"
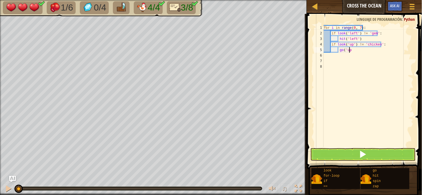
scroll to position [2, 1]
type textarea "g"
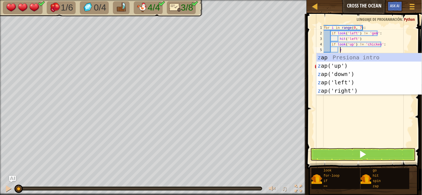
scroll to position [2, 1]
type textarea "zap"
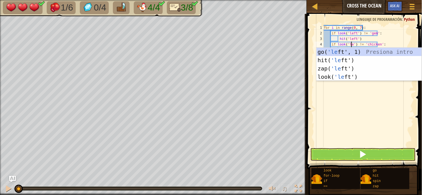
scroll to position [2, 2]
type textarea "if look('left') != 'chicken':"
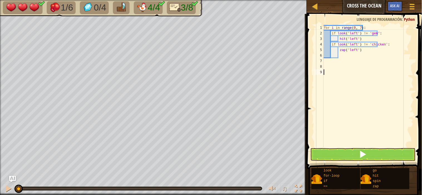
click at [314, 93] on div "for i in range ( 0 , 7 ) : if look ( 'left' ) != 'gem' : hit ( 'left' ) if look…" at bounding box center [367, 91] width 91 height 133
click at [314, 156] on button at bounding box center [362, 154] width 105 height 13
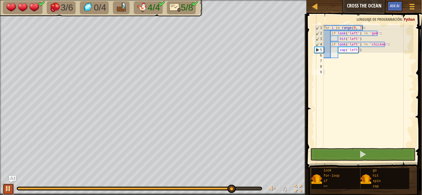
click at [7, 187] on div at bounding box center [8, 188] width 7 height 7
click at [314, 51] on div "for i in range ( 0 , 7 ) : if look ( 'left' ) != 'gem' : hit ( 'left' ) if look…" at bounding box center [367, 91] width 91 height 133
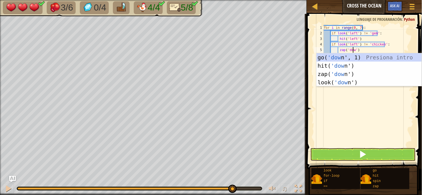
scroll to position [2, 2]
type textarea "zap('down')"
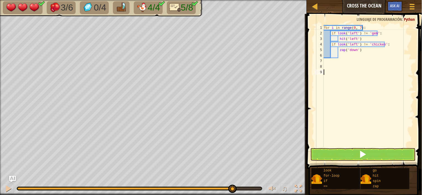
click at [314, 115] on div "for i in range ( 0 , 7 ) : if look ( 'left' ) != 'gem' : hit ( 'left' ) if look…" at bounding box center [367, 91] width 91 height 133
click at [314, 46] on div "for i in range ( 0 , 7 ) : if look ( 'left' ) != 'gem' : hit ( 'left' ) if look…" at bounding box center [367, 91] width 91 height 133
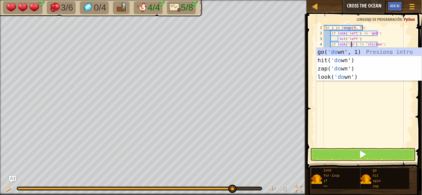
scroll to position [2, 2]
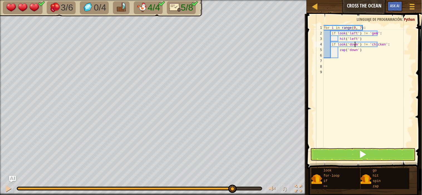
type textarea "if look('dowm') != 'chicken':"
click at [314, 157] on button at bounding box center [362, 154] width 105 height 13
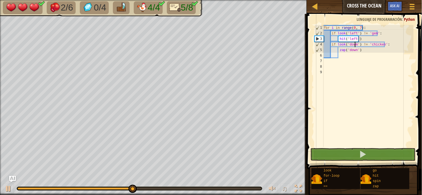
click at [314, 59] on div "for i in range ( 0 , 7 ) : if look ( 'left' ) != 'gem' : hit ( 'left' ) if look…" at bounding box center [367, 91] width 91 height 133
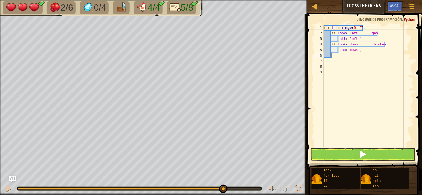
scroll to position [2, 0]
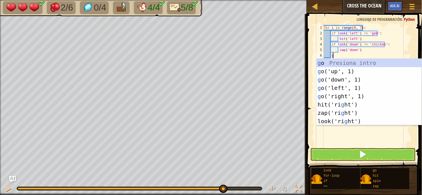
type textarea "go"
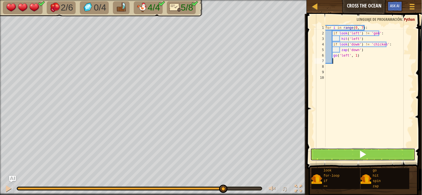
click at [314, 157] on button at bounding box center [362, 154] width 105 height 13
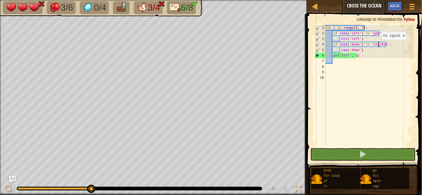
click at [314, 46] on div "for i in range ( 0 , 7 ) : if look ( 'left' ) != 'gem' : hit ( 'left' ) if look…" at bounding box center [368, 91] width 89 height 133
click at [314, 43] on div "for i in range ( 0 , 7 ) : if look ( 'left' ) != 'gem' : hit ( 'left' ) if look…" at bounding box center [368, 91] width 89 height 133
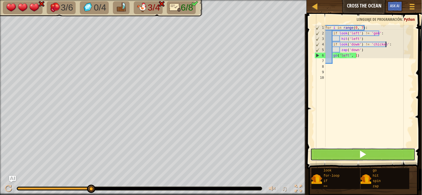
click at [314, 157] on span at bounding box center [363, 155] width 8 height 8
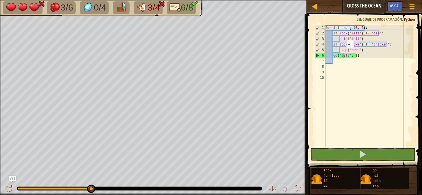
click at [314, 54] on div "for i in range ( 0 , 7 ) : if look ( 'left' ) != 'gem' : hit ( 'left' ) if look…" at bounding box center [368, 91] width 89 height 133
click at [314, 52] on div "for i in range ( 0 , 7 ) : if look ( 'left' ) != 'gem' : hit ( 'left' ) if look…" at bounding box center [368, 91] width 89 height 133
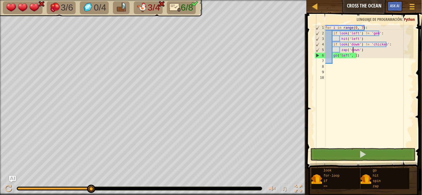
click at [314, 51] on div "for i in range ( 0 , 7 ) : if look ( 'left' ) != 'gem' : hit ( 'left' ) if look…" at bounding box center [368, 91] width 89 height 133
click at [314, 50] on div "for i in range ( 0 , 7 ) : if look ( 'left' ) != 'gem' : hit ( 'left' ) if look…" at bounding box center [368, 91] width 89 height 133
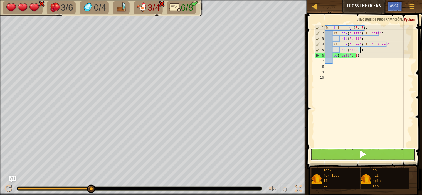
click at [314, 156] on button at bounding box center [362, 154] width 105 height 13
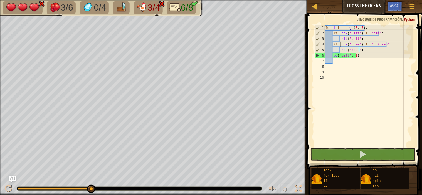
click at [314, 46] on div "for i in range ( 0 , 7 ) : if look ( 'left' ) != 'gem' : hit ( 'left' ) if look…" at bounding box center [368, 91] width 89 height 133
click at [314, 44] on div "for i in range ( 0 , 7 ) : if look ( 'left' ) != 'gem' : hit ( 'left' ) if look…" at bounding box center [368, 91] width 89 height 133
drag, startPoint x: 362, startPoint y: 44, endPoint x: 366, endPoint y: 44, distance: 4.4
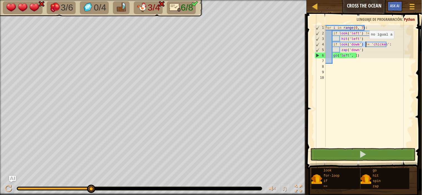
click at [314, 44] on div "for i in range ( 0 , 7 ) : if look ( 'left' ) != 'gem' : hit ( 'left' ) if look…" at bounding box center [368, 91] width 89 height 133
drag, startPoint x: 369, startPoint y: 44, endPoint x: 382, endPoint y: 43, distance: 12.9
click at [314, 43] on div "for i in range ( 0 , 7 ) : if look ( 'left' ) != 'gem' : hit ( 'left' ) if look…" at bounding box center [368, 91] width 89 height 133
drag, startPoint x: 340, startPoint y: 50, endPoint x: 363, endPoint y: 48, distance: 23.5
click at [314, 48] on div "for i in range ( 0 , 7 ) : if look ( 'left' ) != 'gem' : hit ( 'left' ) if look…" at bounding box center [368, 91] width 89 height 133
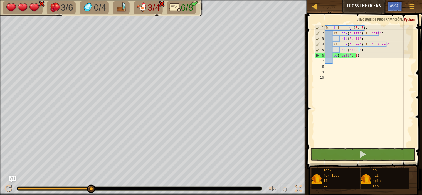
click at [314, 46] on div "for i in range ( 0 , 7 ) : if look ( 'left' ) != 'gem' : hit ( 'left' ) if look…" at bounding box center [368, 91] width 89 height 133
click at [314, 44] on div "for i in range ( 0 , 7 ) : if look ( 'left' ) != 'gem' : hit ( 'left' ) if look…" at bounding box center [368, 91] width 89 height 133
click at [314, 46] on div "for i in range ( 0 , 7 ) : if look ( 'left' ) != 'gem' : hit ( 'left' ) if look…" at bounding box center [368, 91] width 89 height 133
click at [314, 45] on div "for i in range ( 0 , 7 ) : if look ( 'left' ) != 'gem' : hit ( 'left' ) if look…" at bounding box center [368, 91] width 89 height 133
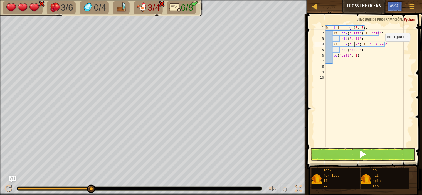
scroll to position [2, 2]
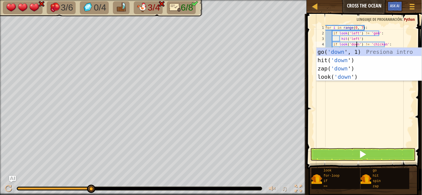
type textarea "if look('down') != 'chicken':"
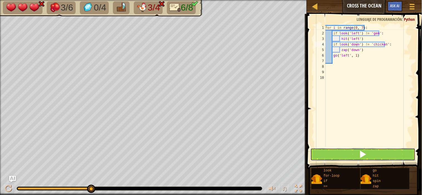
click at [314, 153] on button at bounding box center [362, 154] width 105 height 13
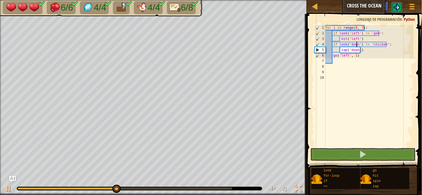
click at [314, 6] on img at bounding box center [396, 7] width 7 height 7
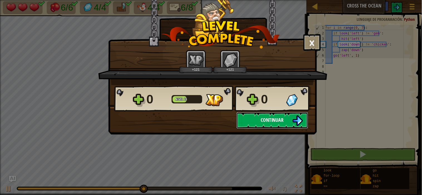
click at [248, 113] on button "Continuar" at bounding box center [272, 120] width 72 height 17
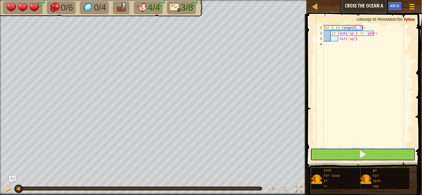
click at [314, 155] on span at bounding box center [363, 155] width 8 height 8
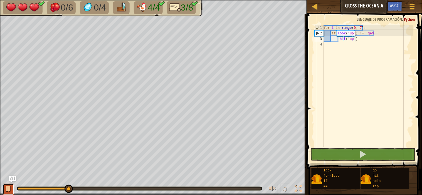
click at [3, 187] on button at bounding box center [8, 189] width 11 height 11
click at [314, 44] on div "for i in range ( 0 , 7 ) : if look ( 'up' ) != 'gem' : hit ( 'up' )" at bounding box center [367, 91] width 91 height 133
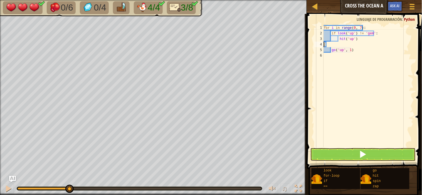
type textarea ":"
click at [314, 57] on div "for i in range ( 0 , 7 ) : if look ( 'up' ) != 'gem' : hit ( 'up' ) if look ( '…" at bounding box center [367, 91] width 91 height 133
type textarea "g"
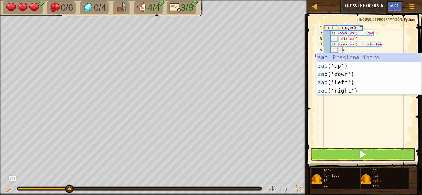
scroll to position [2, 1]
type textarea "zap"
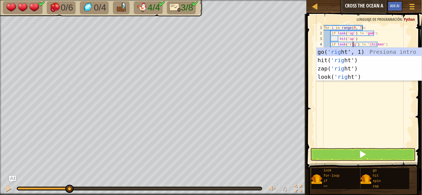
scroll to position [2, 2]
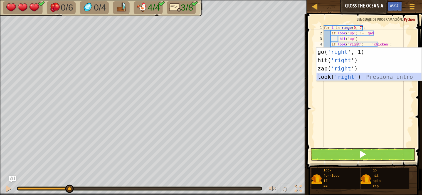
click at [314, 78] on div "go( 'right ', 1) Presiona intro hit( 'right ') Presiona intro zap( 'right ') Pr…" at bounding box center [368, 73] width 105 height 50
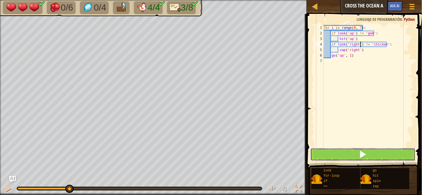
click at [314, 153] on span at bounding box center [363, 155] width 8 height 8
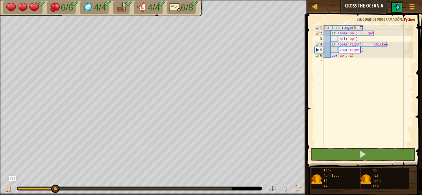
type textarea "[URL][DOMAIN_NAME]"
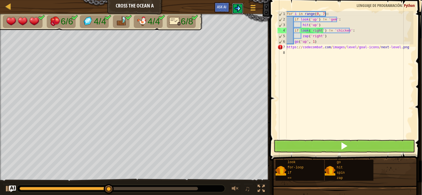
click at [236, 9] on img at bounding box center [237, 8] width 7 height 7
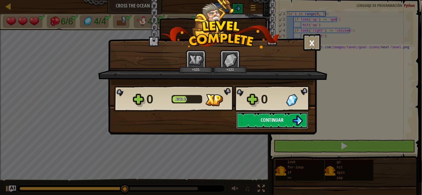
click at [293, 125] on img at bounding box center [297, 121] width 11 height 11
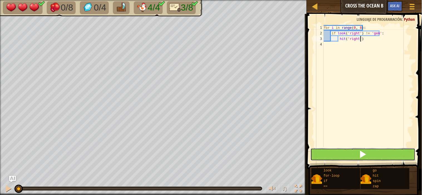
click at [314, 158] on span at bounding box center [363, 155] width 8 height 8
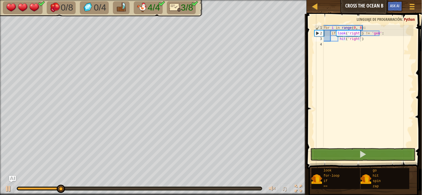
click at [12, 183] on div "♫" at bounding box center [153, 187] width 307 height 17
click at [3, 186] on button at bounding box center [8, 189] width 11 height 11
click at [314, 45] on div "for i in range ( 0 , 8 ) : if look ( 'right' ) != 'gem' : hit ( 'right' )" at bounding box center [367, 91] width 91 height 133
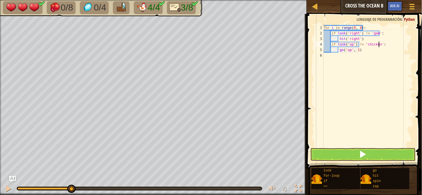
scroll to position [2, 2]
type textarea "g"
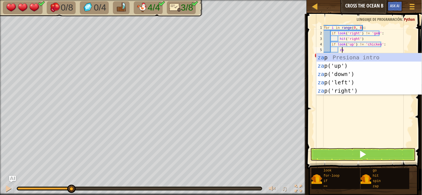
scroll to position [2, 1]
type textarea "zap"
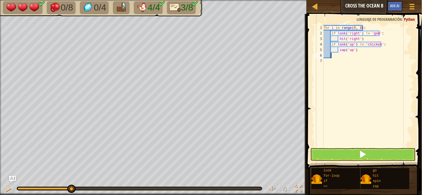
scroll to position [2, 0]
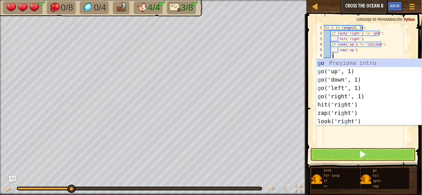
type textarea "go"
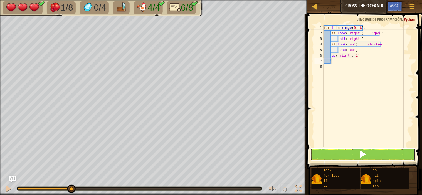
click at [314, 155] on button at bounding box center [362, 154] width 105 height 13
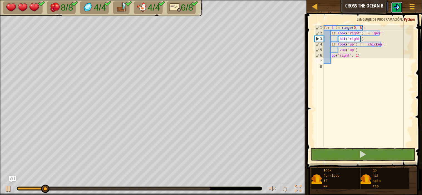
click at [314, 9] on img at bounding box center [396, 7] width 7 height 7
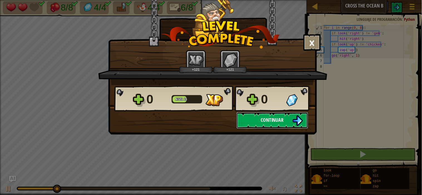
click at [268, 122] on span "Continuar" at bounding box center [271, 120] width 23 height 7
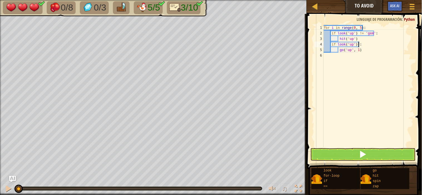
scroll to position [2, 3]
type textarea "if look('up') != ':"
type textarea "g"
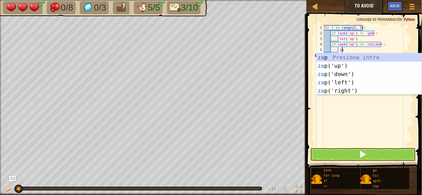
scroll to position [2, 1]
type textarea "zap"
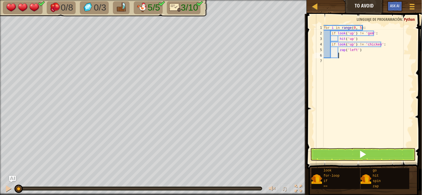
scroll to position [2, 0]
type textarea "go"
click at [381, 155] on button at bounding box center [362, 154] width 105 height 13
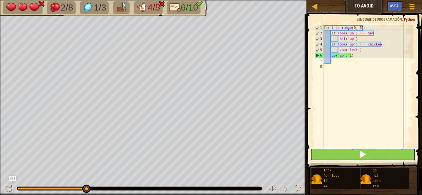
click at [352, 155] on button at bounding box center [362, 154] width 105 height 13
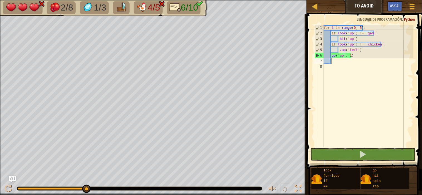
click at [351, 43] on div "for i in range ( 0 , 5 ) : if look ( 'up' ) != 'gem' : hit ( 'up' ) if look ( '…" at bounding box center [367, 91] width 91 height 133
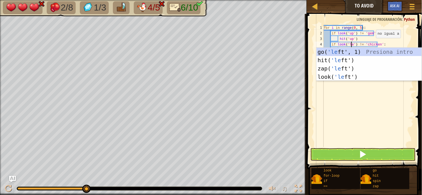
scroll to position [2, 2]
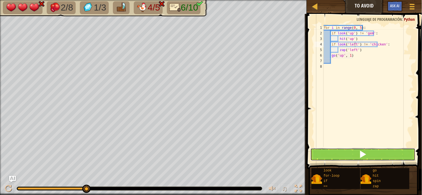
click at [374, 150] on button at bounding box center [362, 154] width 105 height 13
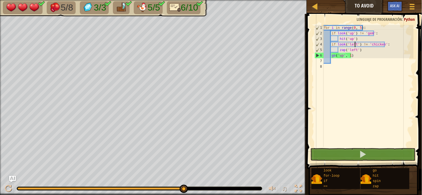
click at [354, 57] on div "for i in range ( 0 , 5 ) : if look ( 'up' ) != 'gem' : hit ( 'up' ) if look ( '…" at bounding box center [367, 91] width 91 height 133
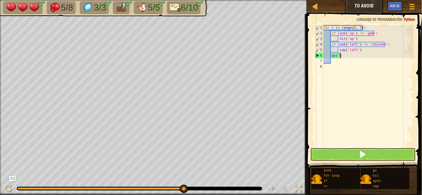
type textarea "g"
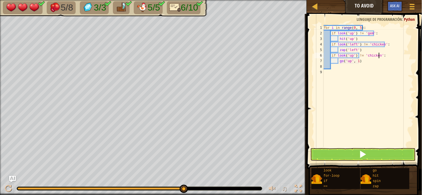
scroll to position [2, 2]
type textarea "g"
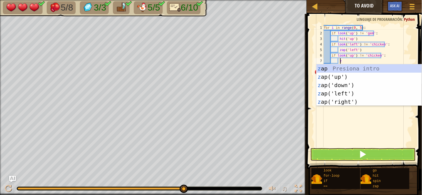
scroll to position [2, 1]
type textarea "zap"
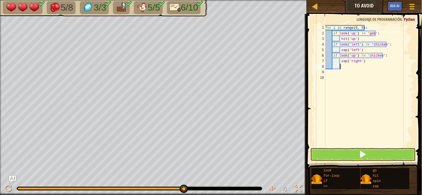
scroll to position [2, 0]
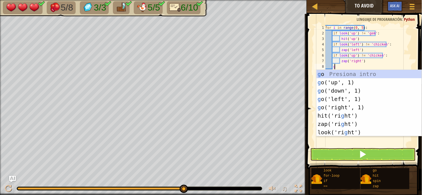
type textarea "go"
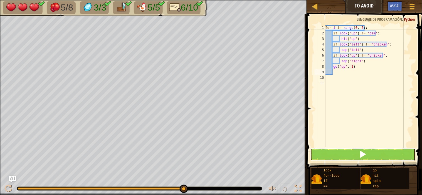
drag, startPoint x: 375, startPoint y: 153, endPoint x: 375, endPoint y: 137, distance: 16.1
click at [375, 153] on button at bounding box center [362, 154] width 105 height 13
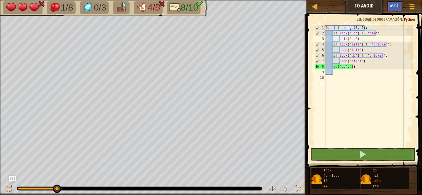
click at [353, 55] on div "for i in range ( 0 , 5 ) : if look ( 'up' ) != 'gem' : hit ( 'up' ) if look ( '…" at bounding box center [368, 91] width 89 height 133
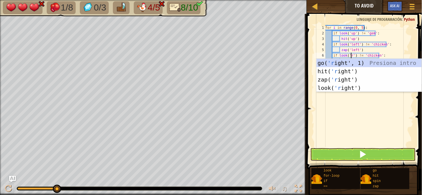
scroll to position [2, 2]
type textarea "if look('right') != 'chicken':"
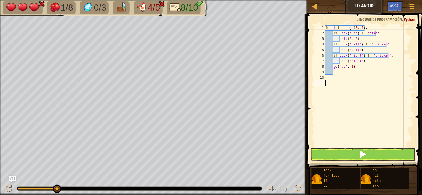
click at [371, 125] on div "for i in range ( 0 , 5 ) : if look ( 'up' ) != 'gem' : hit ( 'up' ) if look ( '…" at bounding box center [368, 91] width 89 height 133
click at [365, 153] on span at bounding box center [363, 155] width 8 height 8
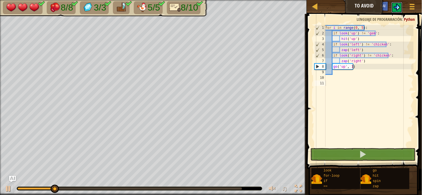
click at [396, 11] on button at bounding box center [396, 7] width 11 height 11
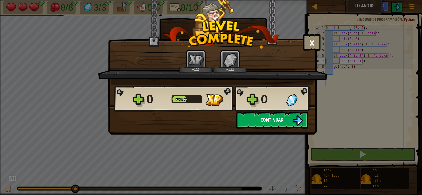
click at [284, 114] on button "Continuar" at bounding box center [272, 120] width 72 height 17
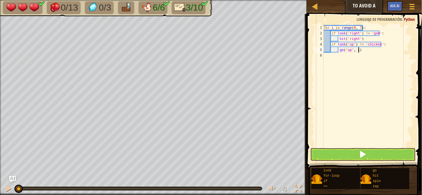
scroll to position [2, 2]
type textarea "g"
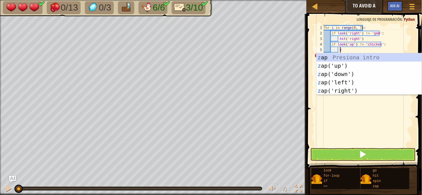
scroll to position [2, 1]
type textarea "zap"
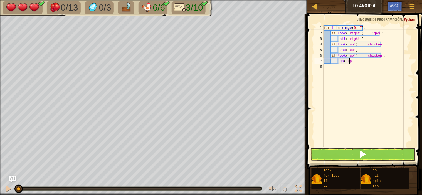
scroll to position [2, 1]
type textarea "g"
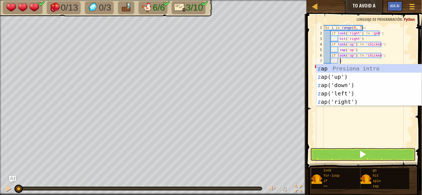
scroll to position [2, 1]
type textarea "zap"
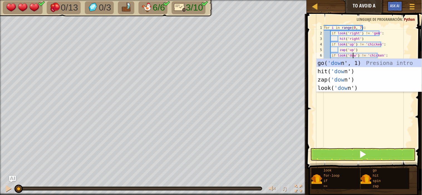
scroll to position [2, 2]
type textarea "if look('down') != 'chicken':"
drag, startPoint x: 373, startPoint y: 118, endPoint x: 375, endPoint y: 112, distance: 5.6
click at [374, 116] on div "for i in range ( 0 , 7 ) : if look ( 'right' ) != 'gem' : hit ( 'right' ) if lo…" at bounding box center [367, 91] width 91 height 133
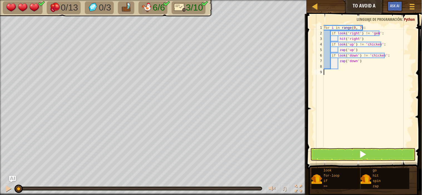
scroll to position [2, 0]
click at [372, 71] on div "for i in range ( 0 , 7 ) : if look ( 'right' ) != 'gem' : hit ( 'right' ) if lo…" at bounding box center [367, 91] width 91 height 133
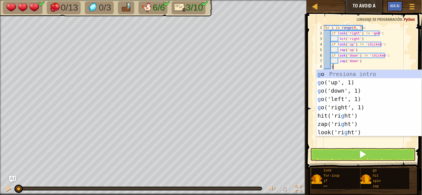
scroll to position [2, 0]
type textarea "go"
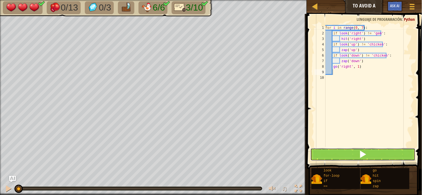
click at [372, 150] on button at bounding box center [362, 154] width 105 height 13
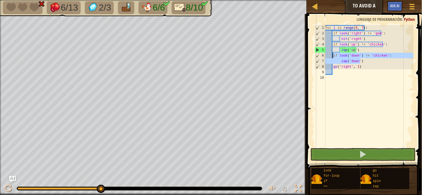
drag, startPoint x: 362, startPoint y: 62, endPoint x: 333, endPoint y: 56, distance: 30.0
click at [333, 56] on div "for i in range ( 0 , 7 ) : if look ( 'right' ) != 'gem' : hit ( 'right' ) if lo…" at bounding box center [368, 91] width 89 height 133
type textarea "if look('down') != 'chicken': zap('down')"
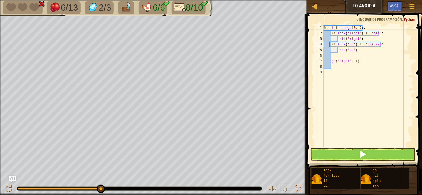
click at [330, 42] on div "for i in range ( 0 , 7 ) : if look ( 'right' ) != 'gem' : hit ( 'right' ) if lo…" at bounding box center [367, 91] width 91 height 133
type textarea "if look('up') != 'chicken':"
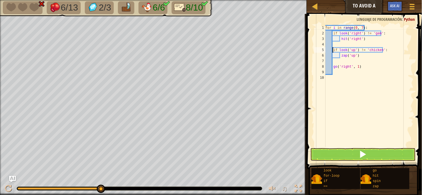
click at [341, 44] on div "for i in range ( 0 , 7 ) : if look ( 'right' ) != 'gem' : hit ( 'right' ) if lo…" at bounding box center [368, 91] width 89 height 133
paste textarea "zap('down')"
type textarea "zap('down')"
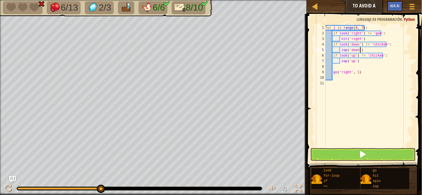
click at [345, 65] on div "for i in range ( 0 , 7 ) : if look ( 'right' ) != 'gem' : hit ( 'right' ) if lo…" at bounding box center [368, 91] width 89 height 133
drag, startPoint x: 357, startPoint y: 67, endPoint x: 360, endPoint y: 63, distance: 4.9
click at [360, 63] on div "for i in range ( 0 , 7 ) : if look ( 'right' ) != 'gem' : hit ( 'right' ) if lo…" at bounding box center [368, 91] width 89 height 133
type textarea "zap('up')"
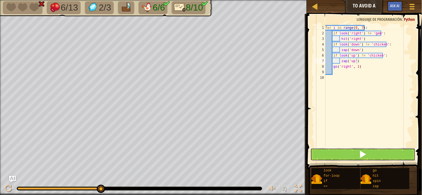
click at [365, 156] on span at bounding box center [363, 155] width 8 height 8
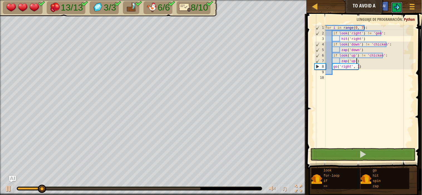
drag, startPoint x: 401, startPoint y: 8, endPoint x: 350, endPoint y: 195, distance: 194.3
click at [365, 133] on div "Mapa To Avoid A Menú del Juego Ask AI 1 ההההההההההההההההההההההההההההההההההההההה…" at bounding box center [211, 97] width 422 height 195
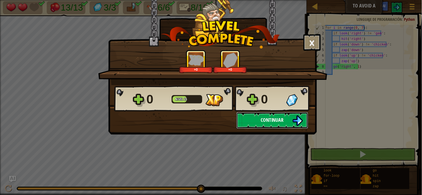
click at [248, 114] on button "Continuar" at bounding box center [272, 120] width 72 height 17
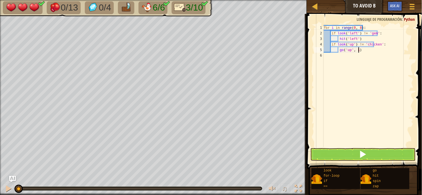
scroll to position [2, 2]
type textarea "g"
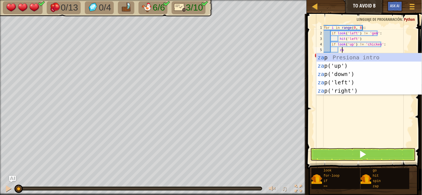
scroll to position [2, 1]
type textarea "zap"
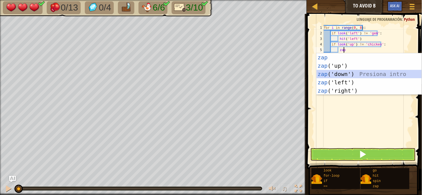
scroll to position [2, 1]
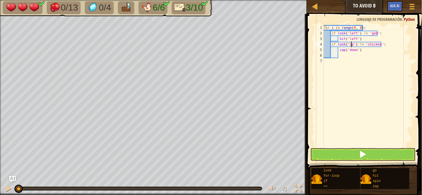
click at [351, 46] on div "for i in range ( 0 , 8 ) : if look ( 'left' ) != 'gem' : hit ( 'left' ) if look…" at bounding box center [367, 91] width 91 height 133
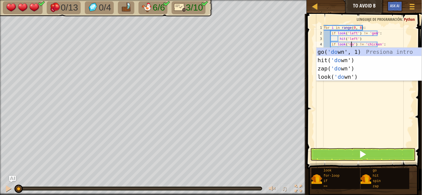
scroll to position [2, 2]
type textarea "if look('down') != 'chicken':"
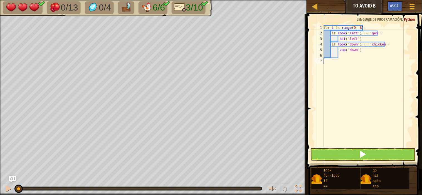
click at [379, 107] on div "for i in range ( 0 , 8 ) : if look ( 'left' ) != 'gem' : hit ( 'left' ) if look…" at bounding box center [367, 91] width 91 height 133
click at [363, 57] on div "for i in range ( 0 , 8 ) : if look ( 'left' ) != 'gem' : hit ( 'left' ) if look…" at bounding box center [367, 91] width 91 height 133
type textarea "g"
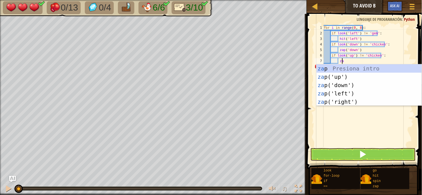
scroll to position [2, 1]
type textarea "zap"
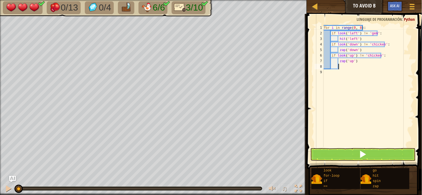
scroll to position [2, 0]
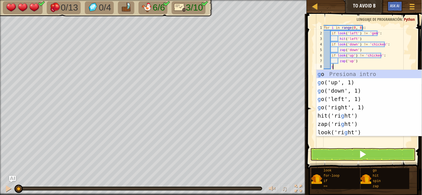
type textarea "go"
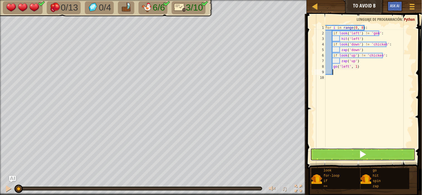
click at [388, 157] on button at bounding box center [362, 154] width 105 height 13
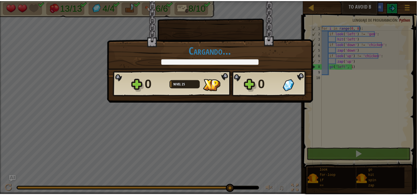
scroll to position [2, 0]
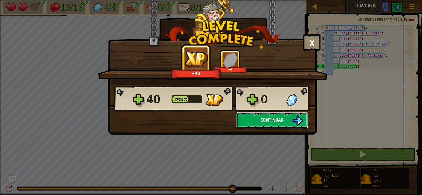
click at [277, 127] on button "Continuar" at bounding box center [272, 120] width 72 height 17
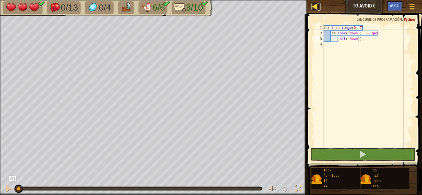
click at [313, 3] on div at bounding box center [314, 6] width 7 height 7
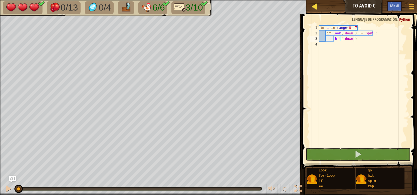
select select "es-ES"
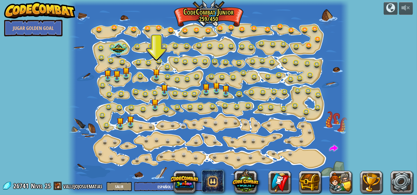
click at [72, 13] on img at bounding box center [39, 10] width 71 height 17
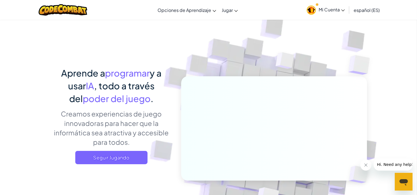
click at [335, 10] on span "Mi Cuenta" at bounding box center [332, 10] width 26 height 6
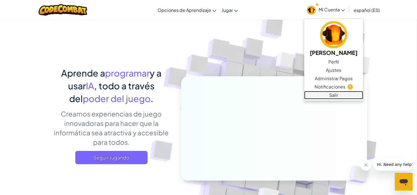
click at [338, 91] on link "Salir" at bounding box center [333, 95] width 59 height 8
